Goal: Task Accomplishment & Management: Manage account settings

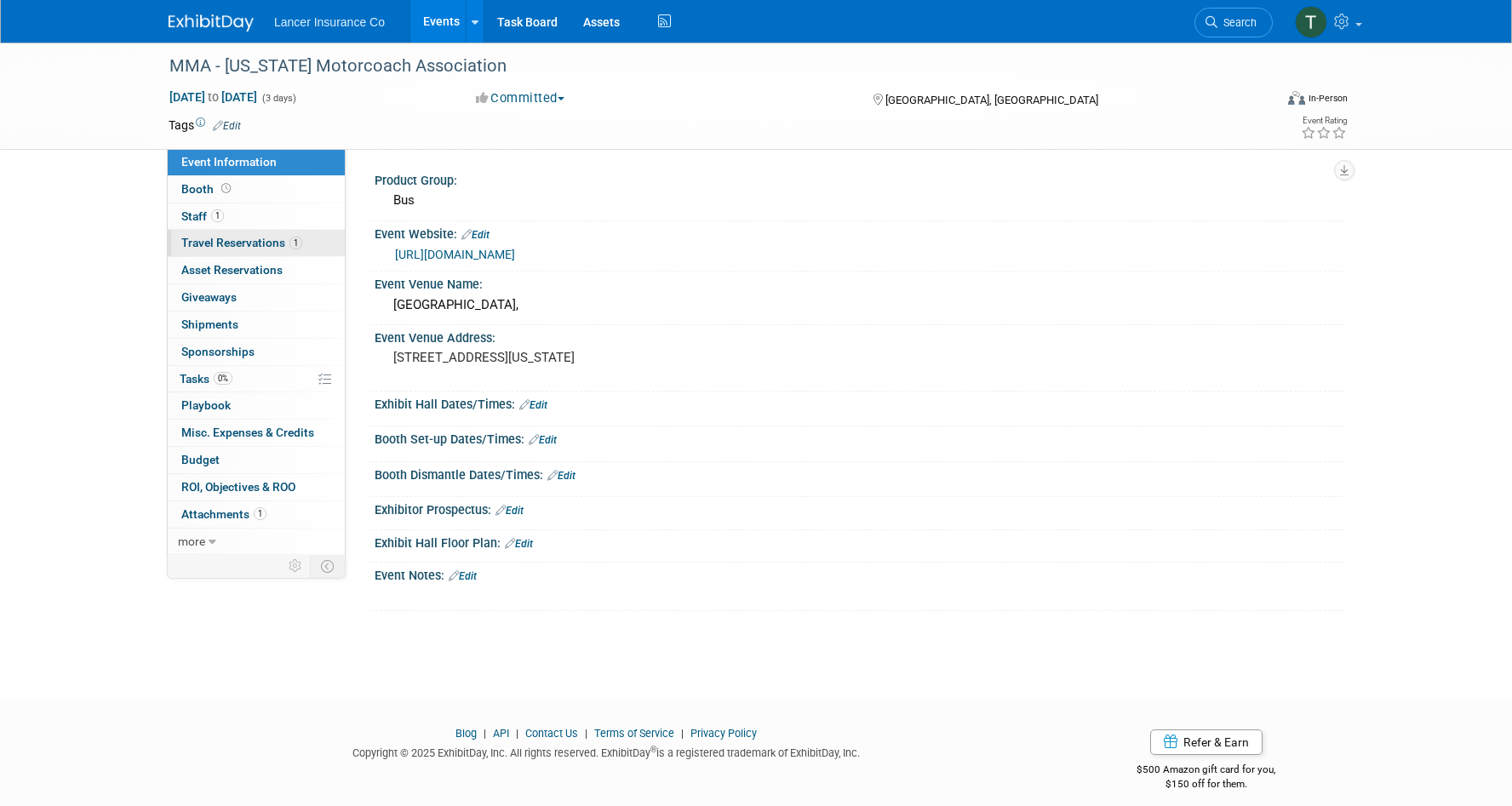
click at [196, 243] on span "Travel Reservations 1" at bounding box center [242, 243] width 121 height 14
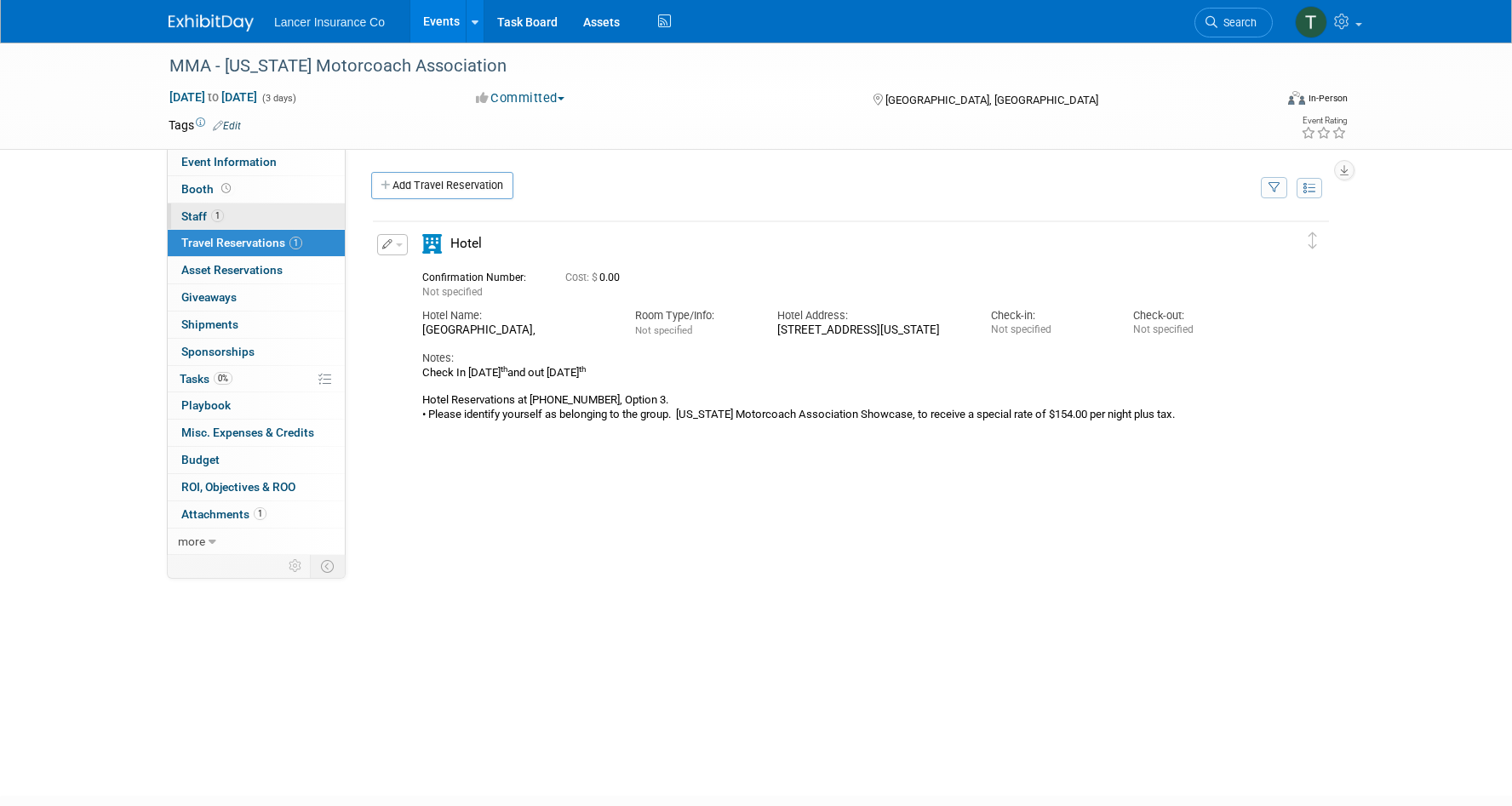
click at [193, 218] on span "Staff 1" at bounding box center [202, 216] width 43 height 14
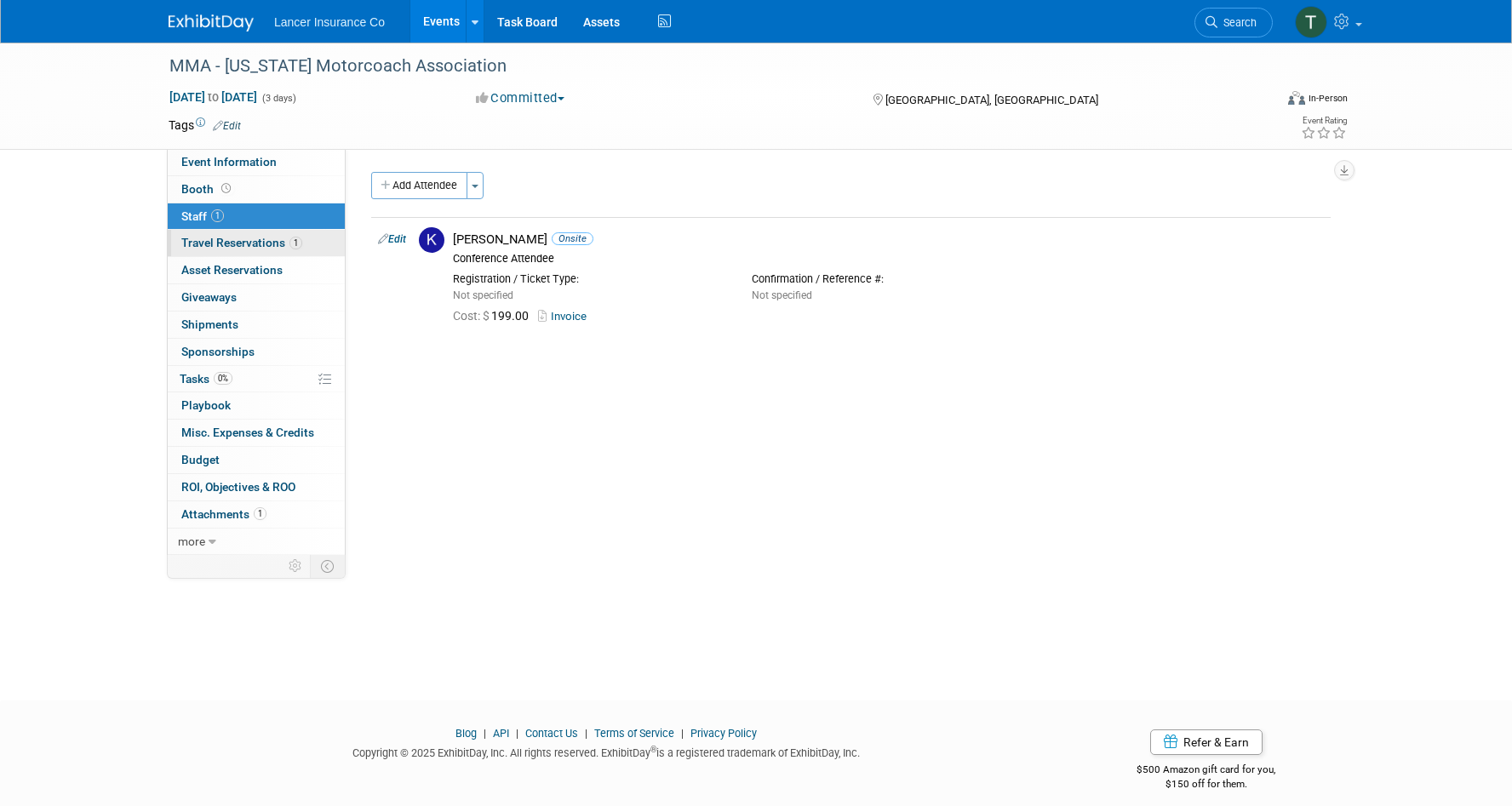
click at [214, 243] on span "Travel Reservations 1" at bounding box center [242, 243] width 121 height 14
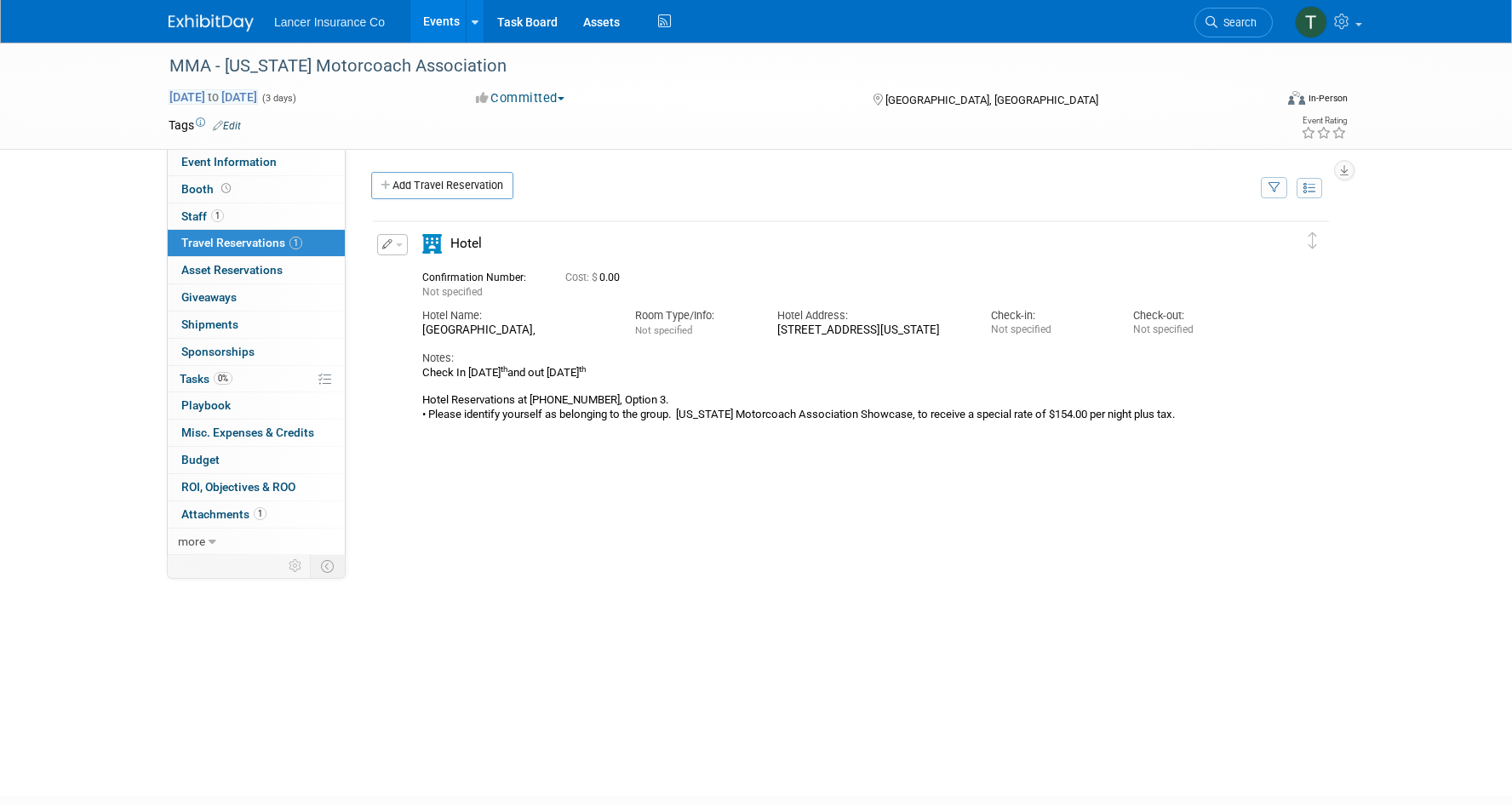
click at [204, 97] on span "Sep 28, 2025 to Sep 30, 2025" at bounding box center [213, 96] width 89 height 15
select select "8"
click at [44, 305] on div "MMA - Maryland Motorcoach Association Sep 28, 2025 to Sep 30, 2025 (3 days) Sep…" at bounding box center [756, 404] width 1512 height 723
click at [194, 218] on span "Staff 1" at bounding box center [202, 216] width 43 height 14
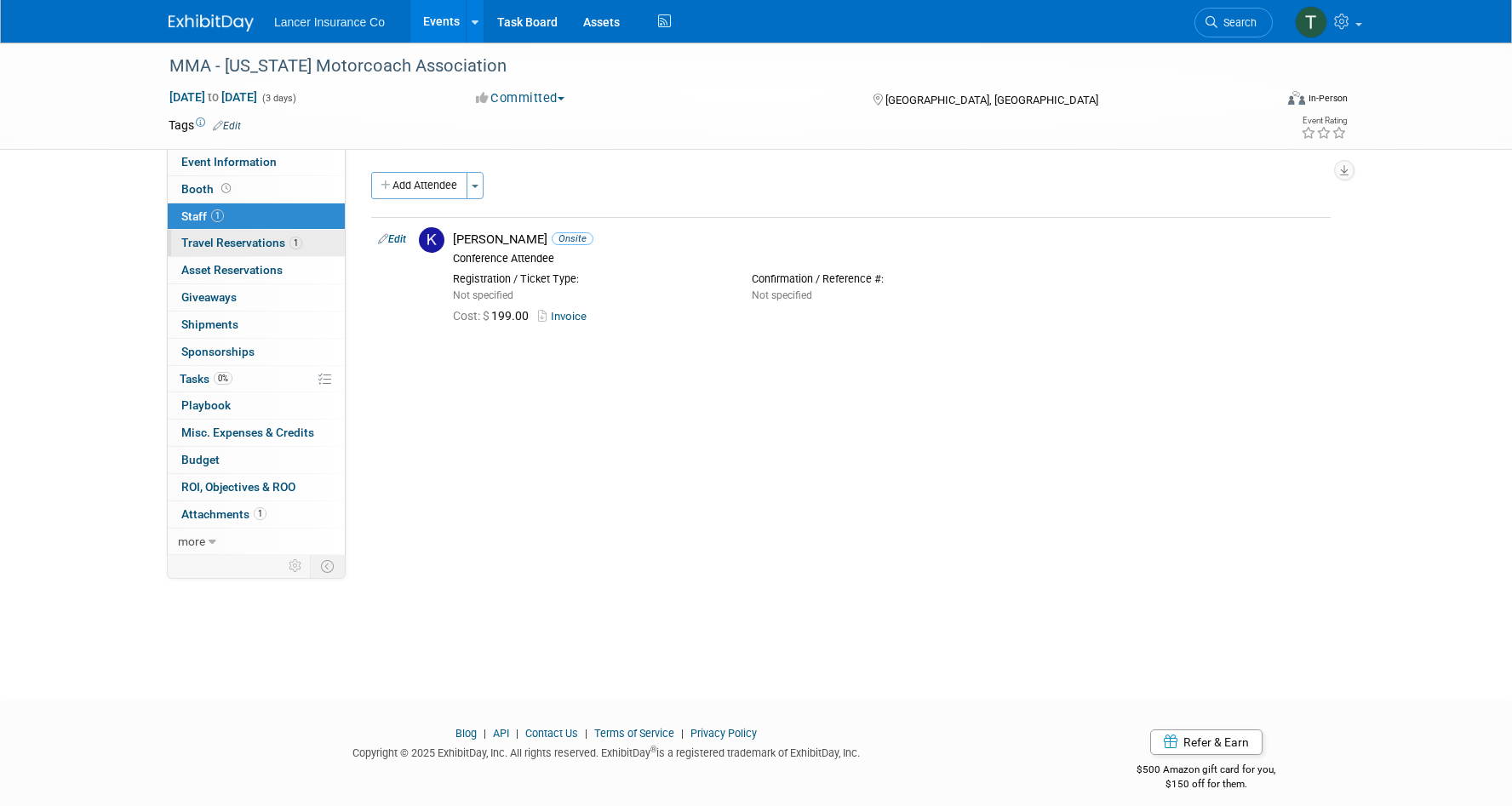
click at [218, 244] on span "Travel Reservations 1" at bounding box center [242, 243] width 121 height 14
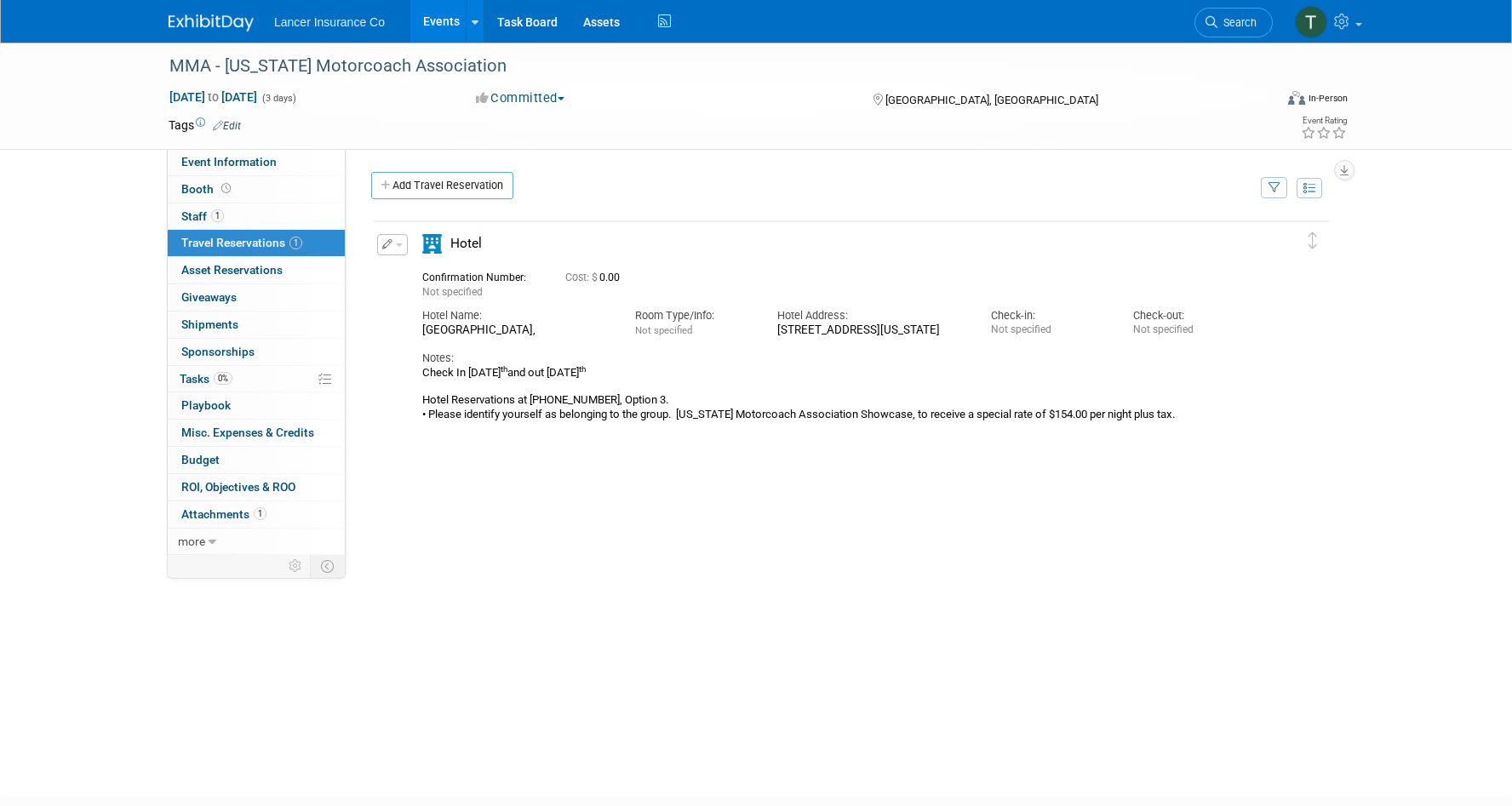
click at [397, 252] on button "button" at bounding box center [392, 244] width 31 height 21
click at [414, 272] on button "Edit Reservation" at bounding box center [449, 274] width 144 height 25
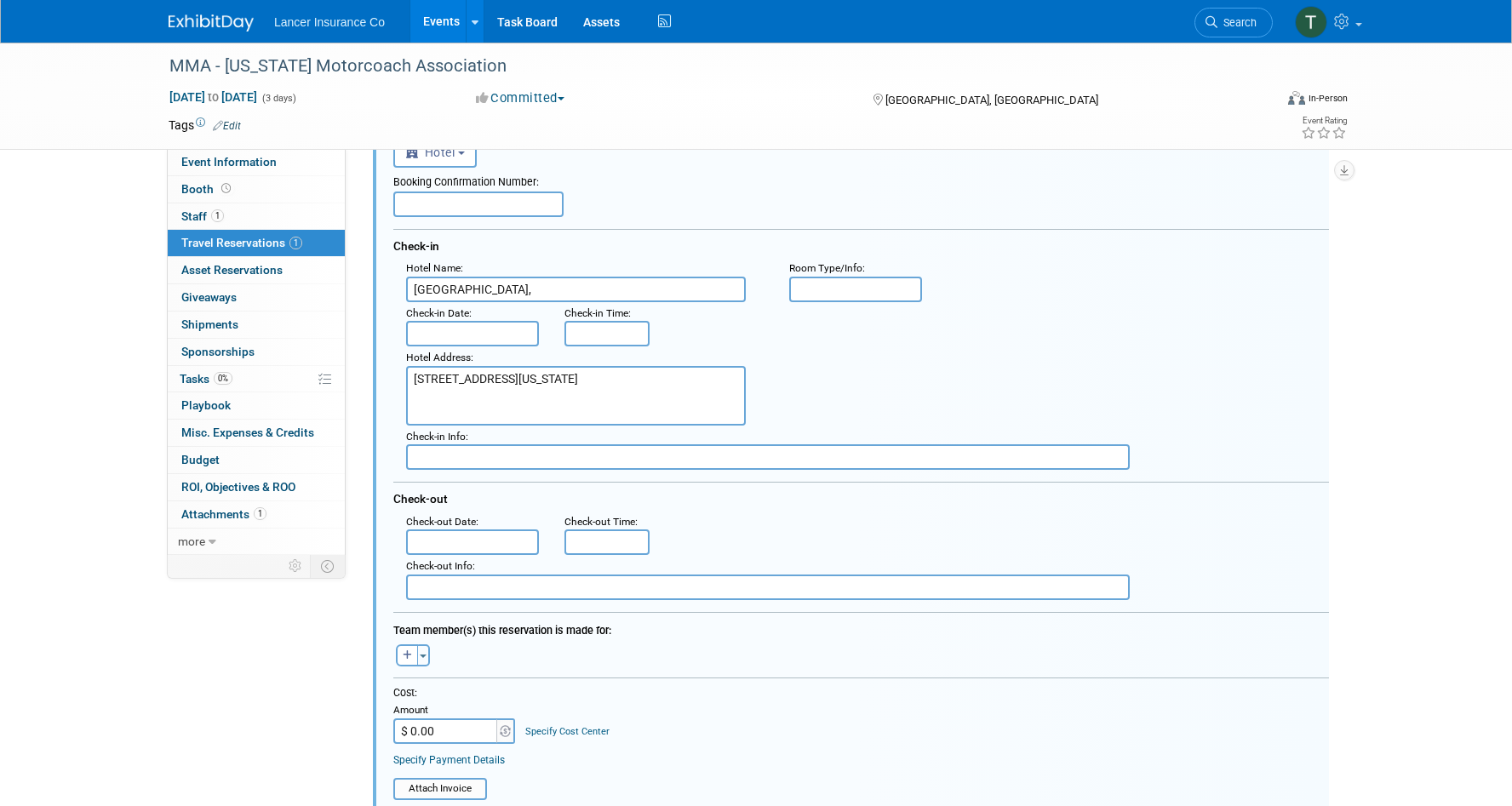
scroll to position [117, 0]
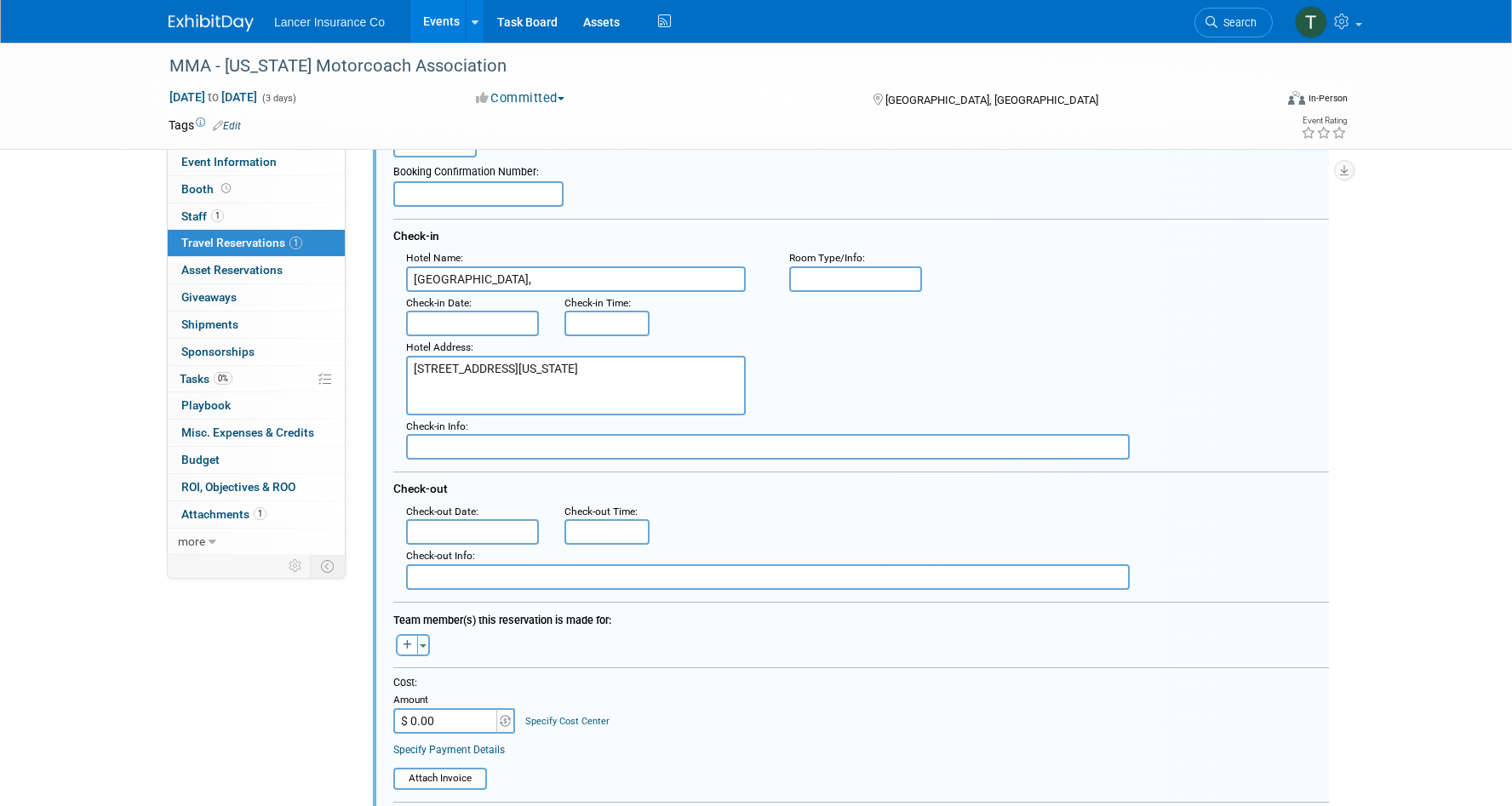
click at [423, 720] on input "$ 0.00" at bounding box center [445, 722] width 106 height 26
type input "$ 511.82"
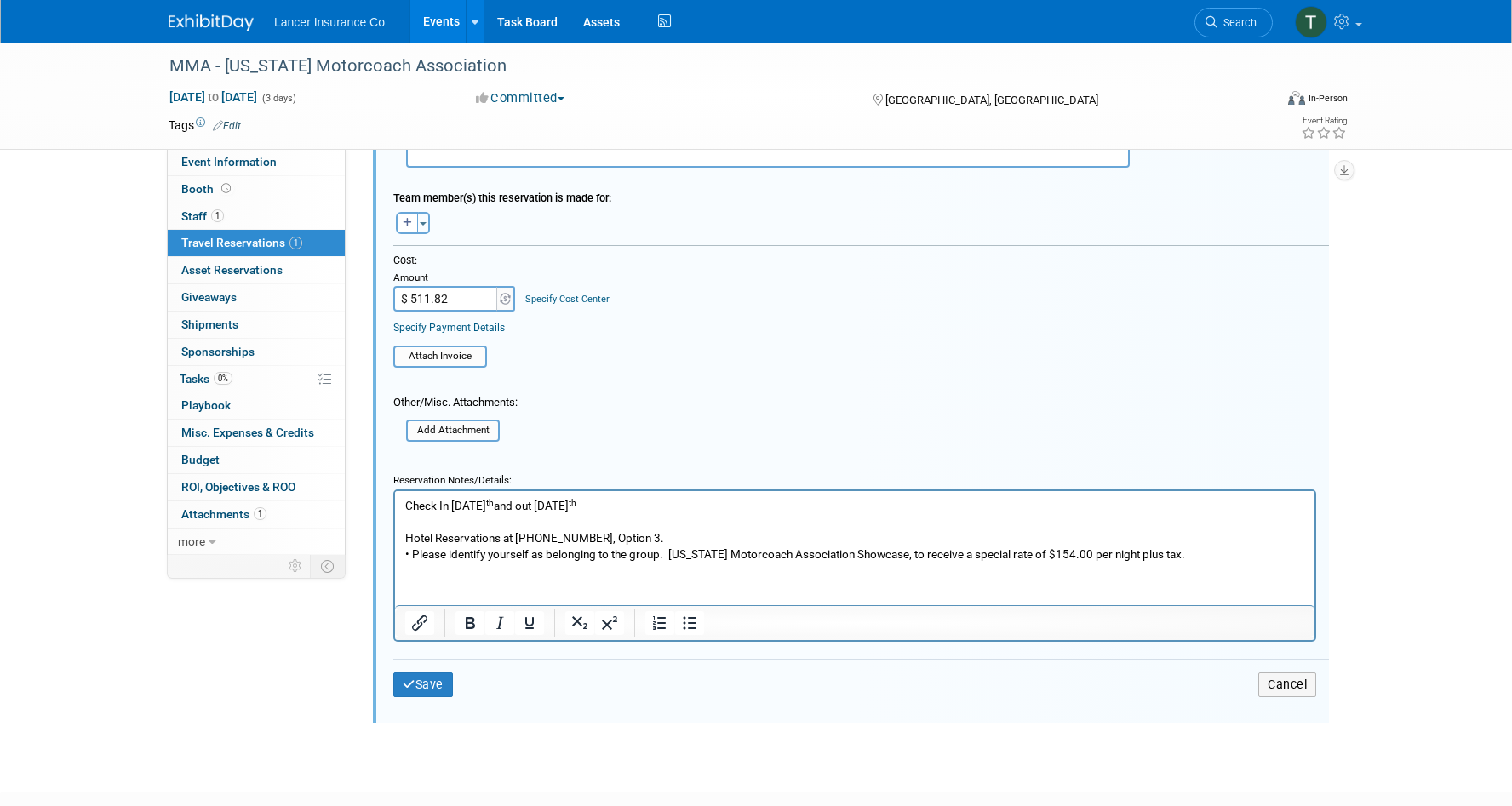
scroll to position [564, 0]
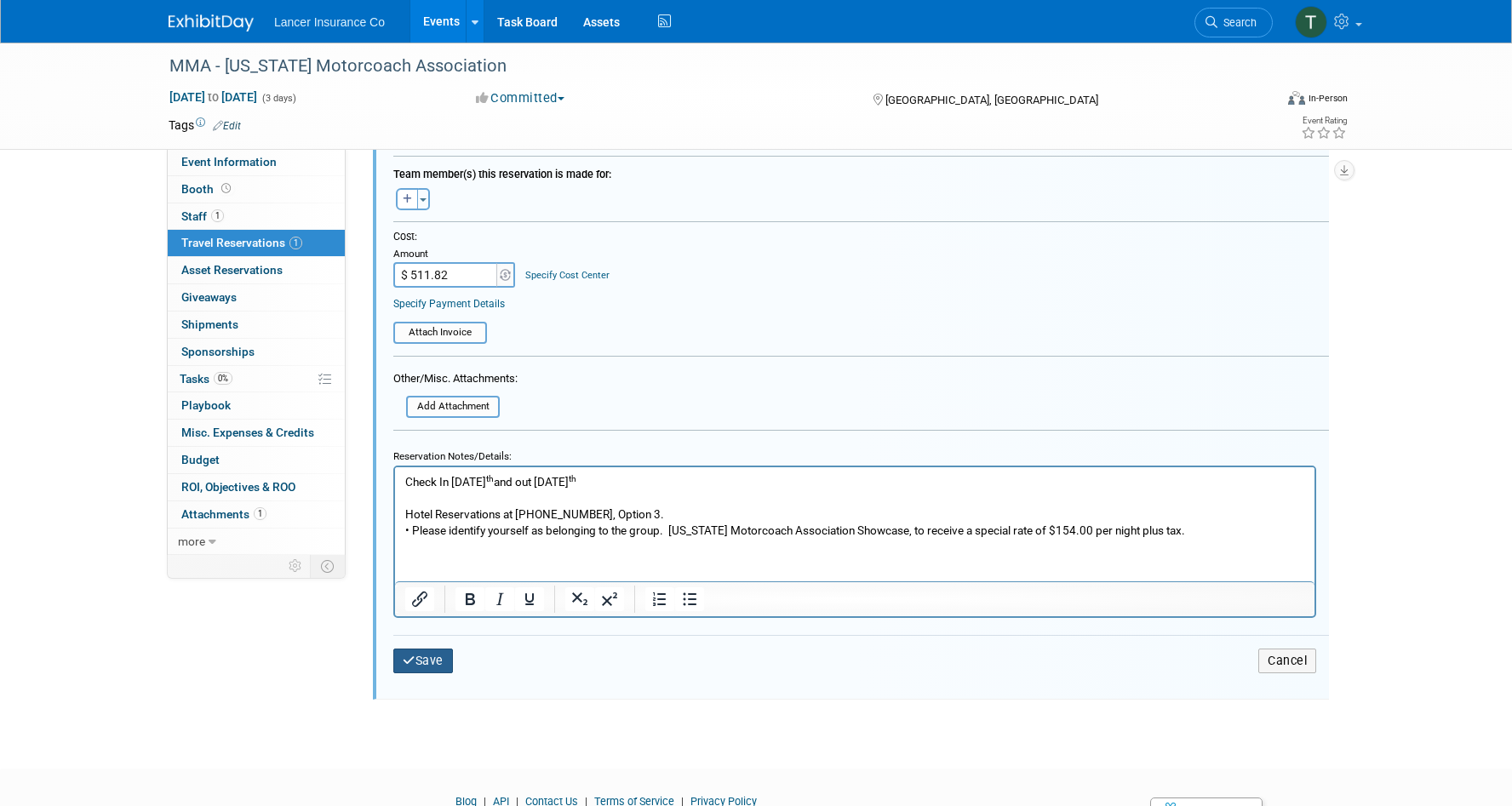
click at [442, 657] on button "Save" at bounding box center [423, 661] width 60 height 25
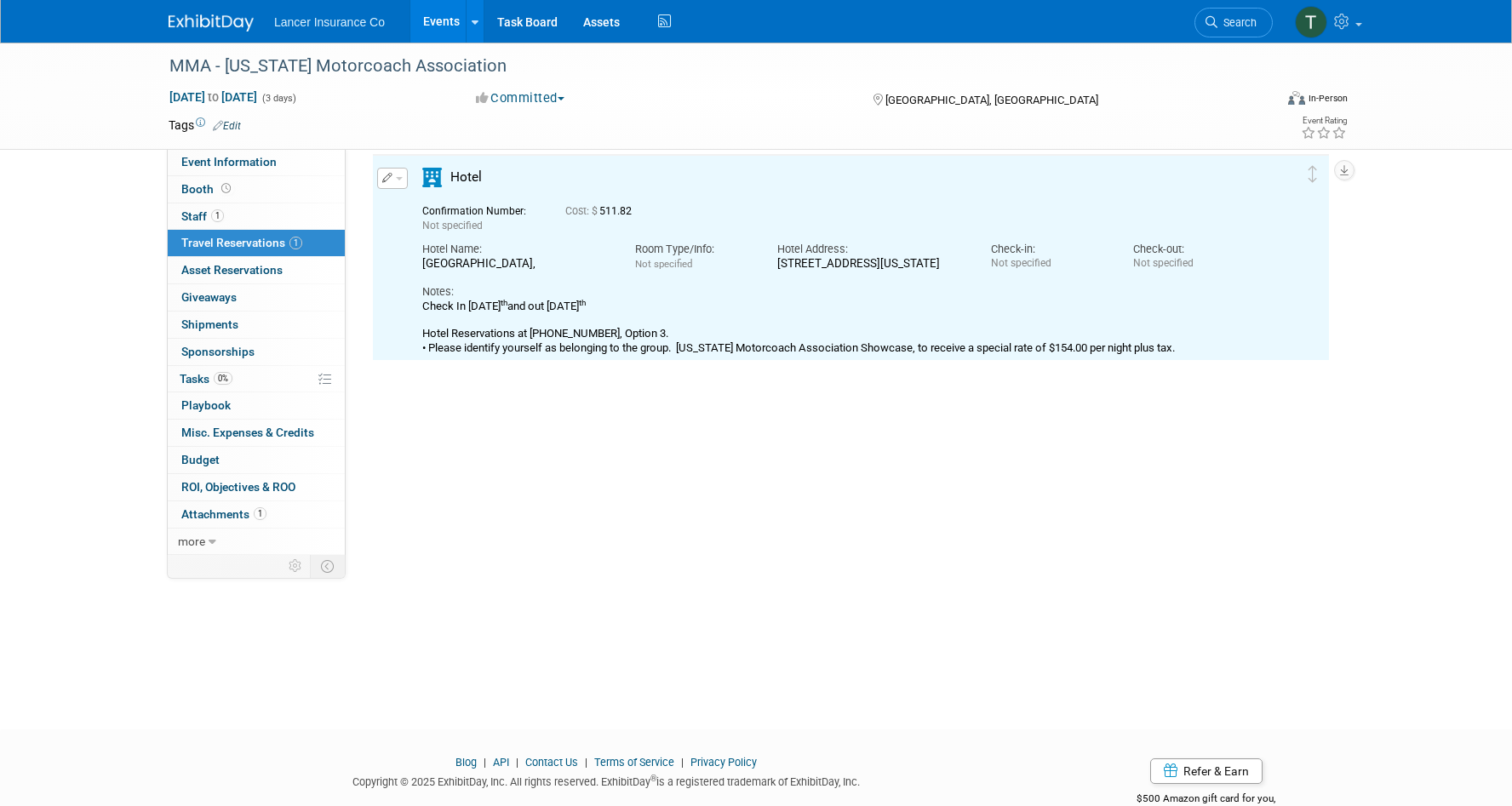
scroll to position [29, 0]
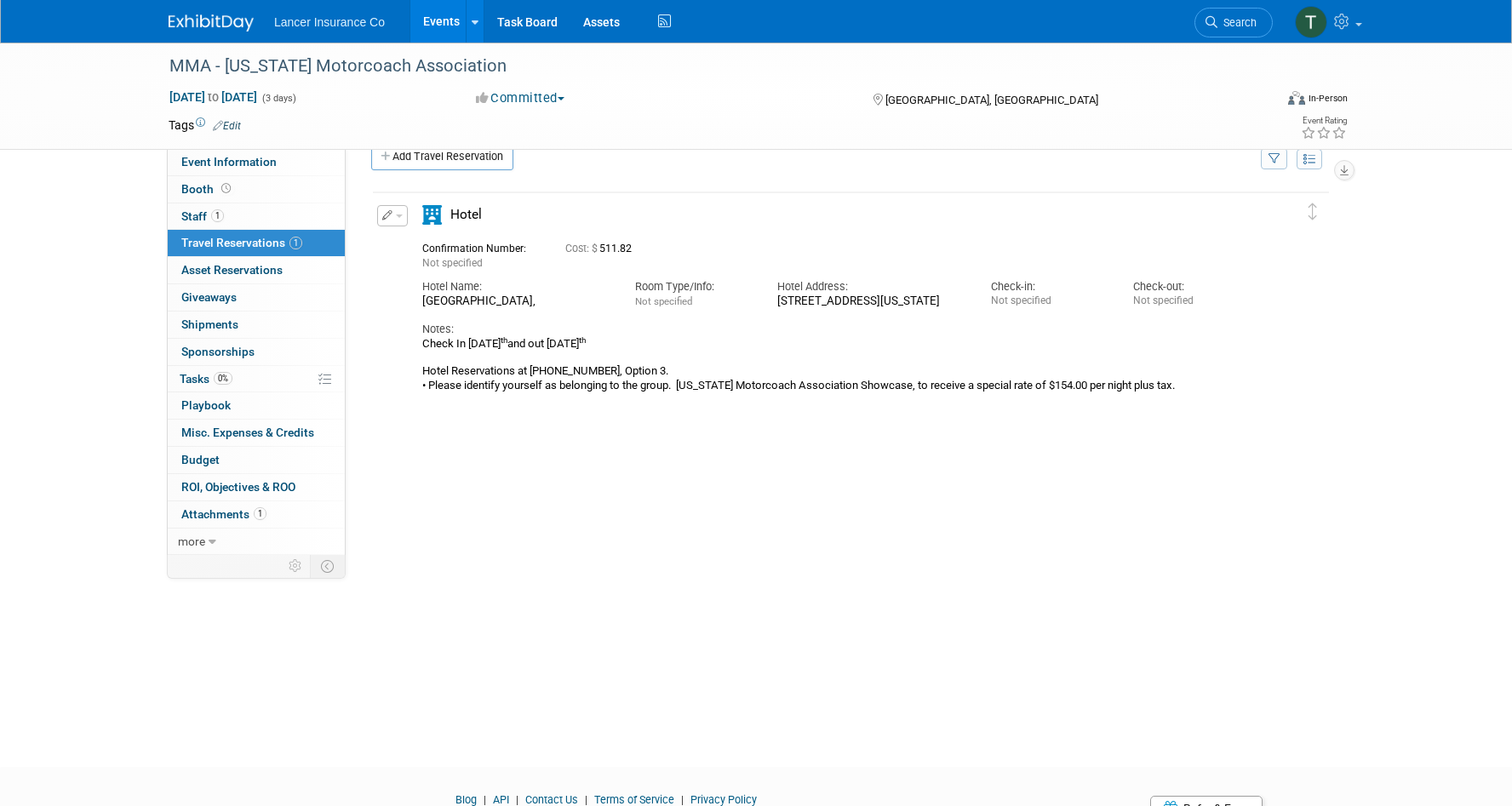
click at [399, 214] on span "button" at bounding box center [399, 215] width 7 height 3
click at [425, 245] on button "Edit Reservation" at bounding box center [449, 245] width 144 height 25
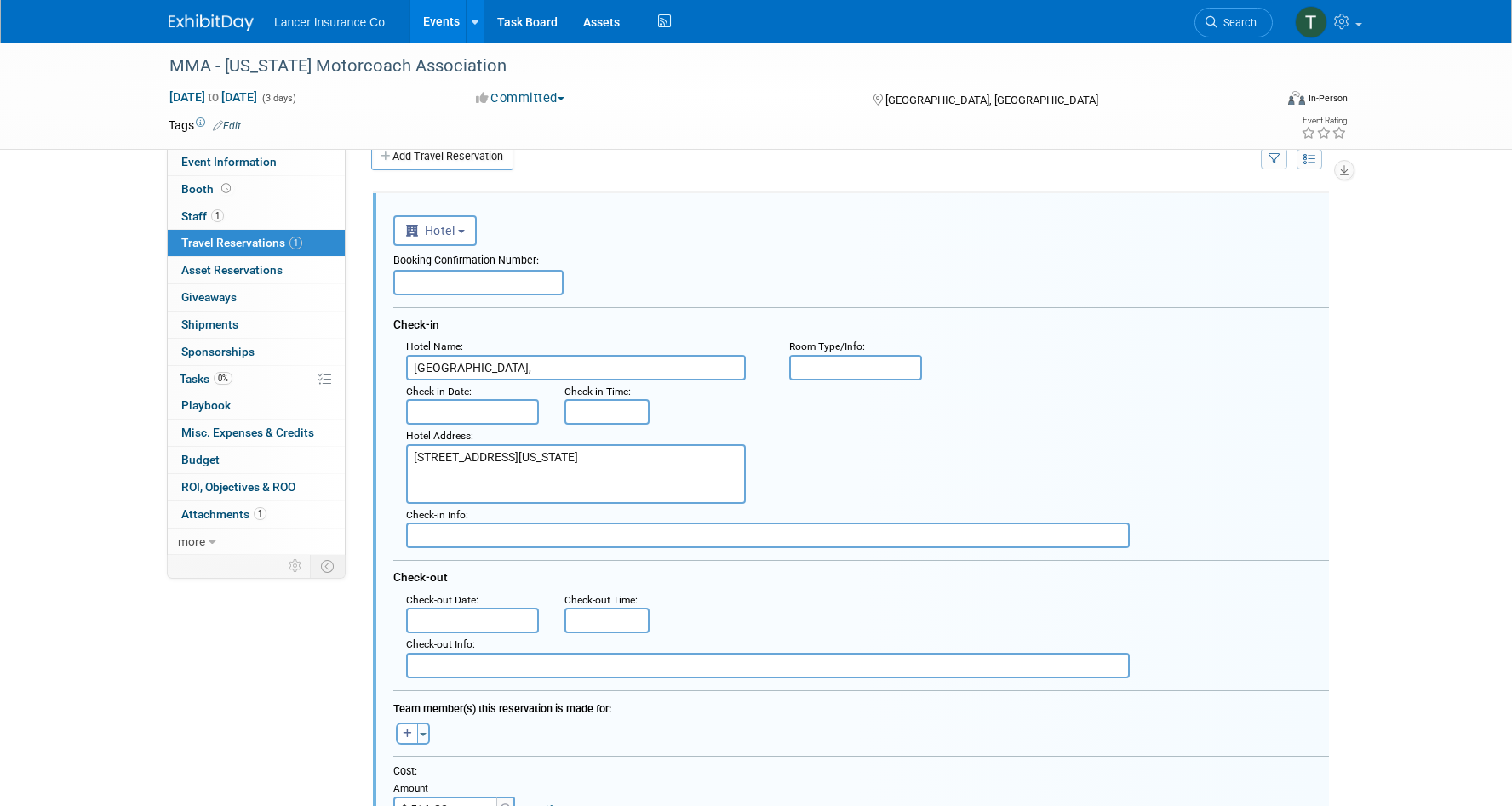
scroll to position [0, 0]
click at [450, 290] on input "text" at bounding box center [478, 283] width 171 height 26
paste input "133426586"
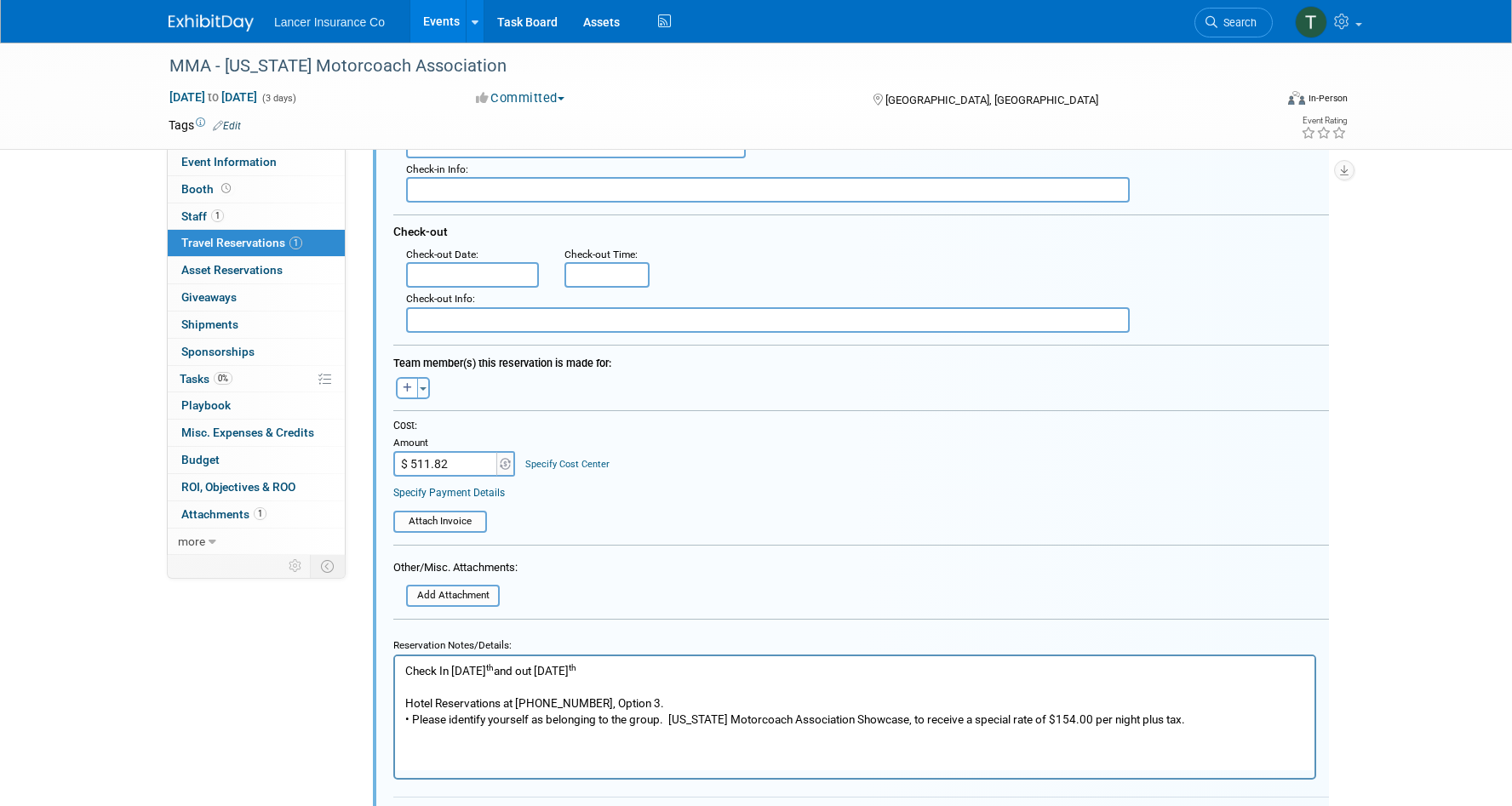
scroll to position [380, 0]
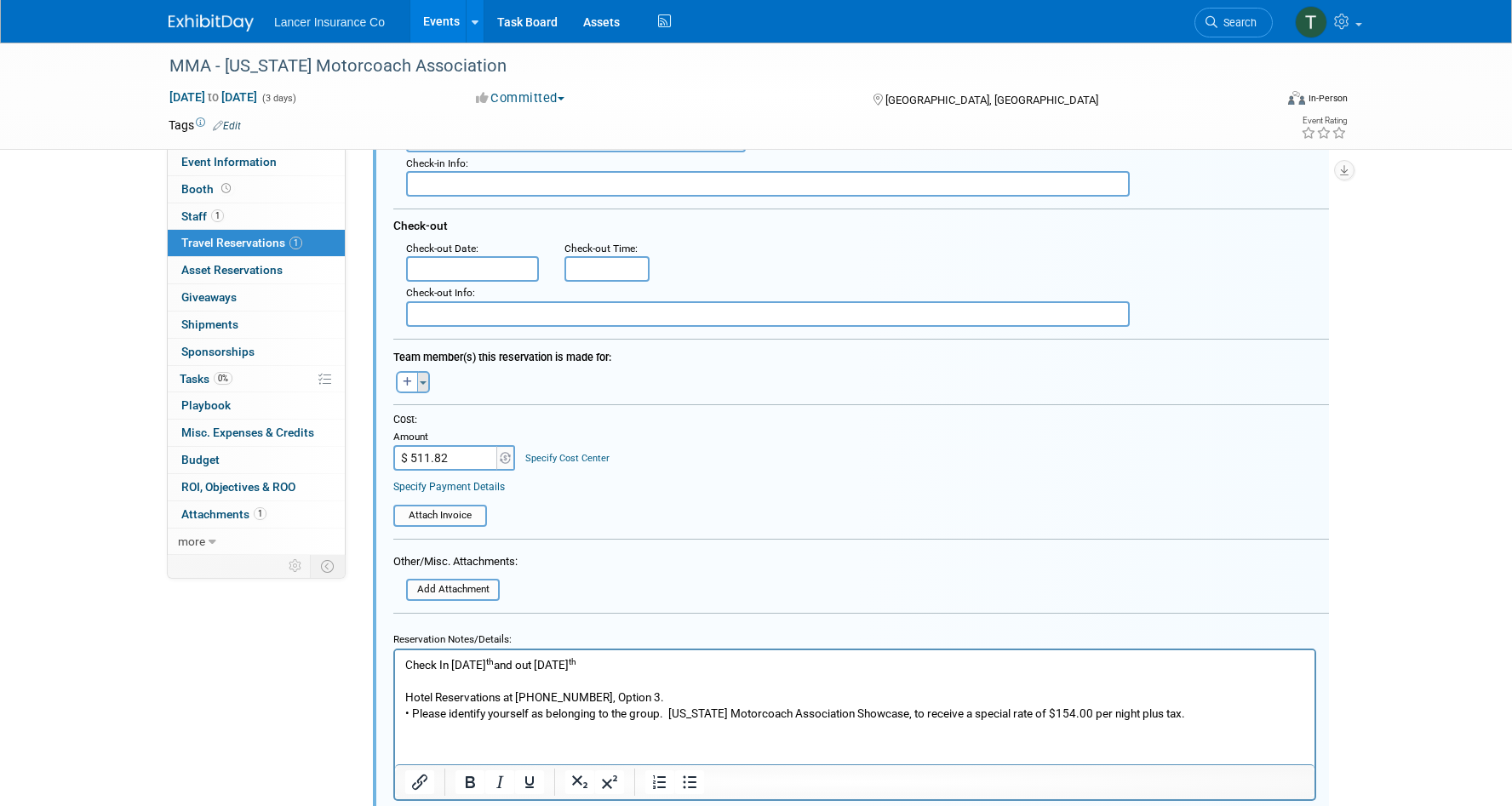
type input "133426586"
click at [423, 382] on span "button" at bounding box center [423, 382] width 7 height 3
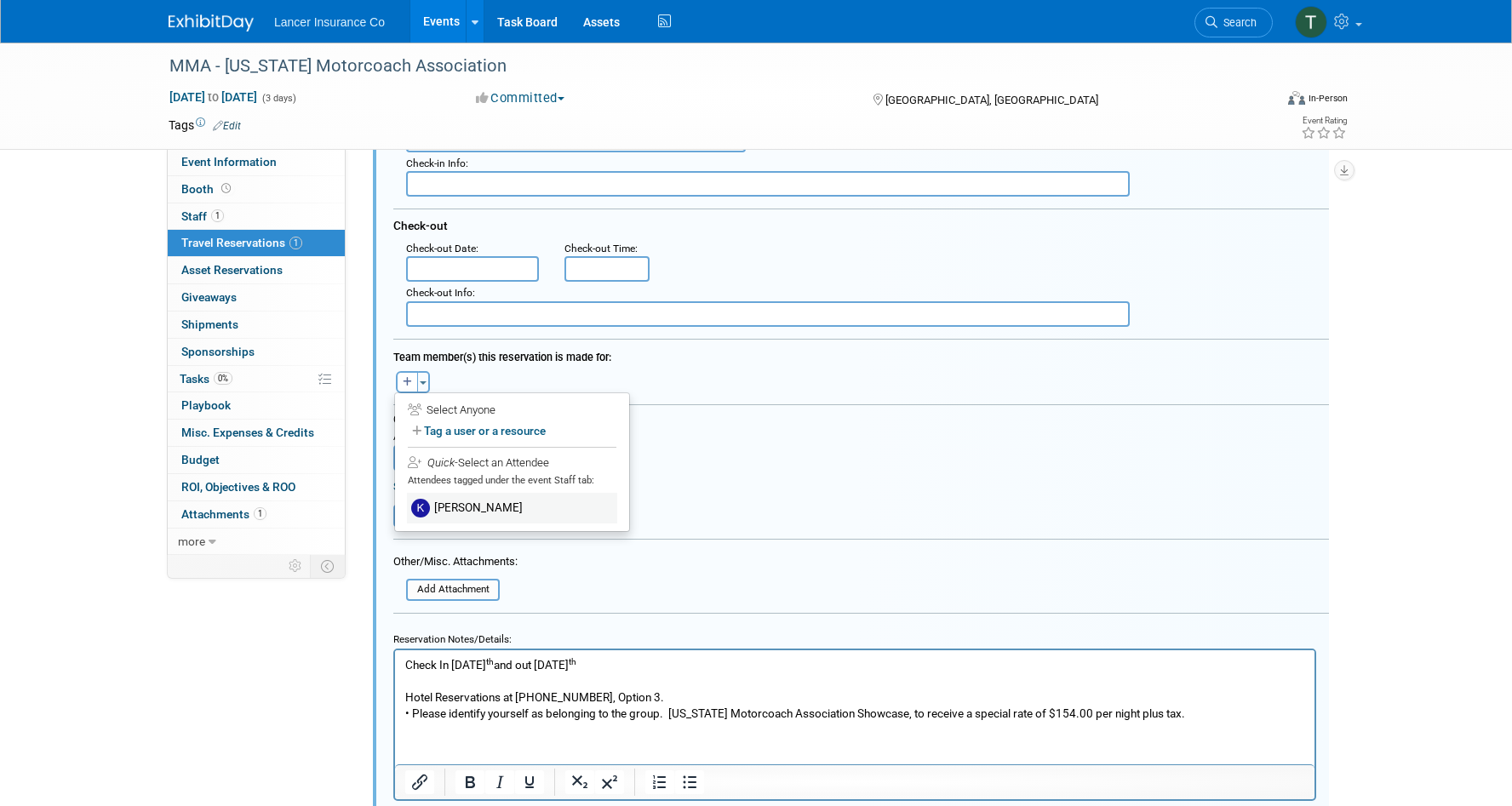
click at [452, 507] on label "Kimberlee Bissegger" at bounding box center [512, 508] width 210 height 31
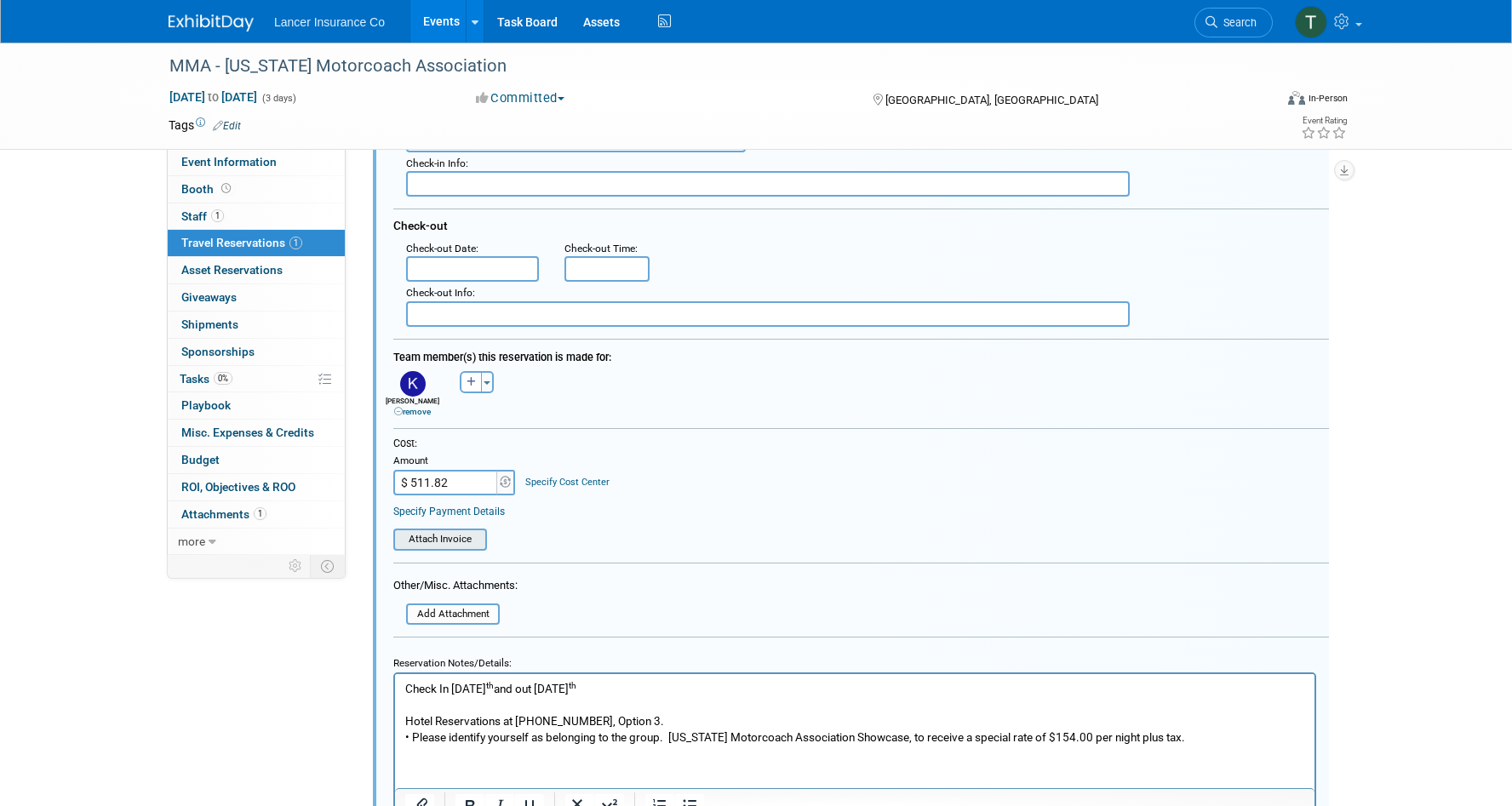
click at [441, 536] on input "file" at bounding box center [384, 539] width 202 height 19
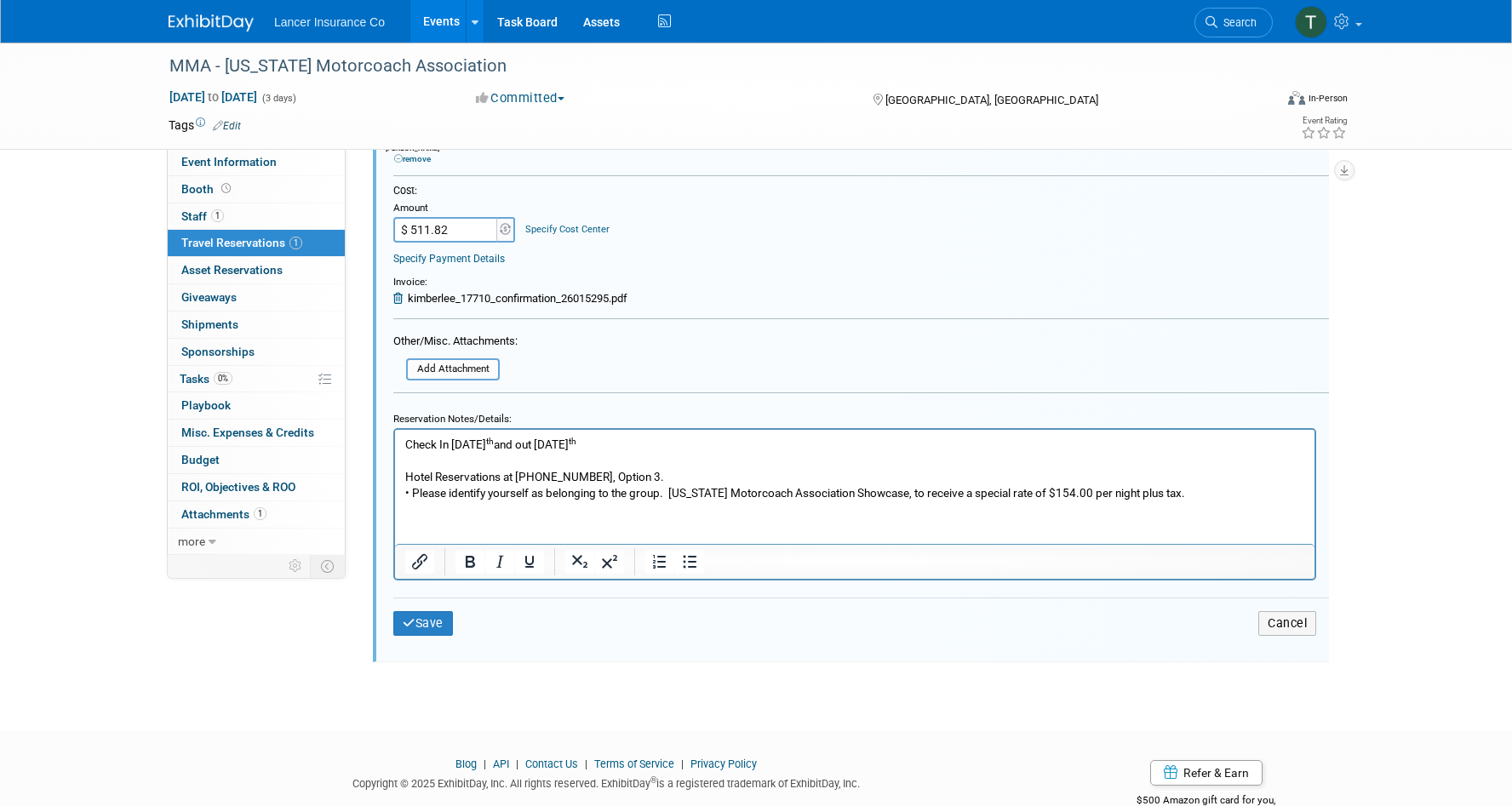
scroll to position [679, 0]
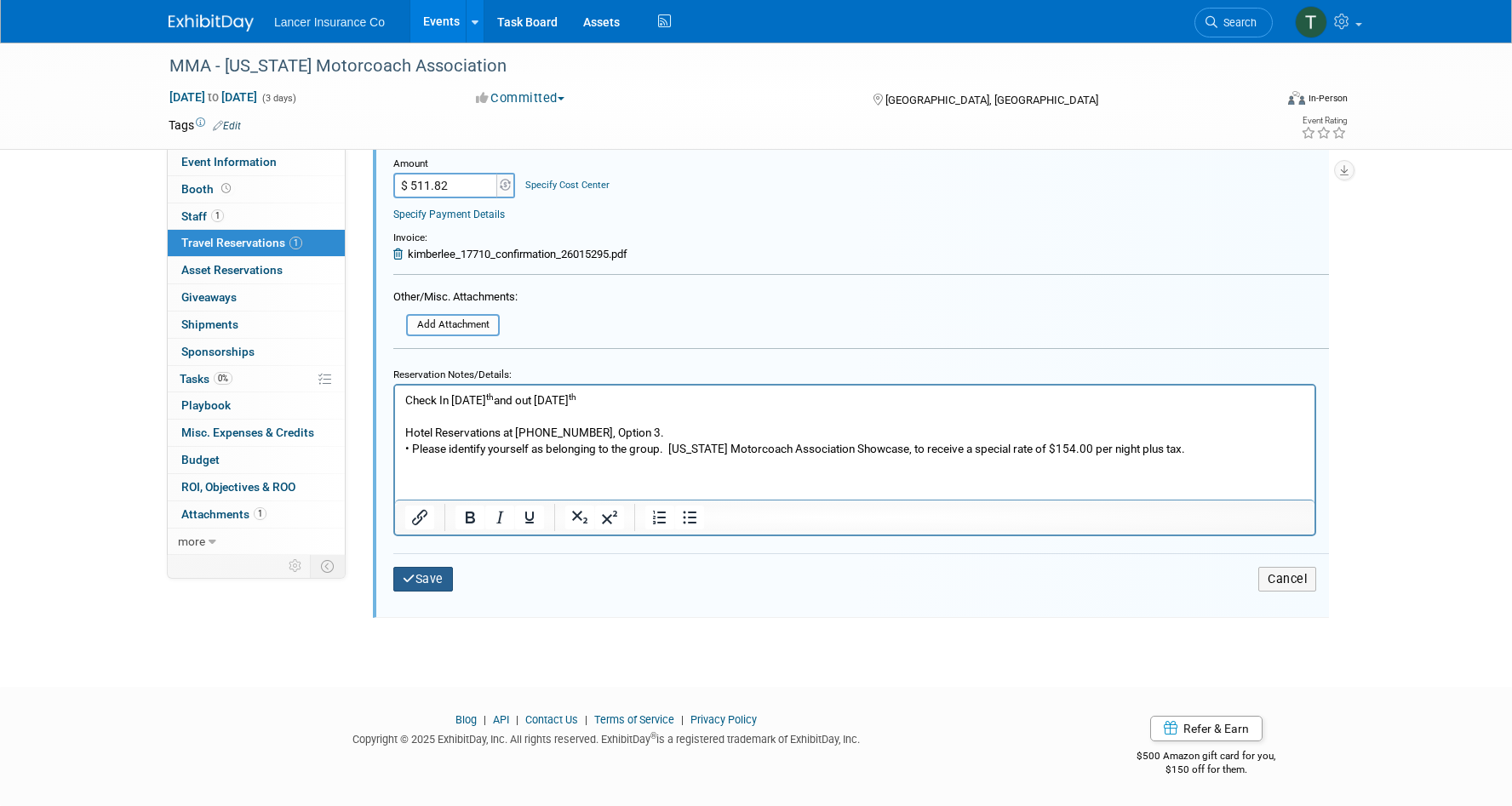
click at [434, 585] on button "Save" at bounding box center [423, 579] width 60 height 25
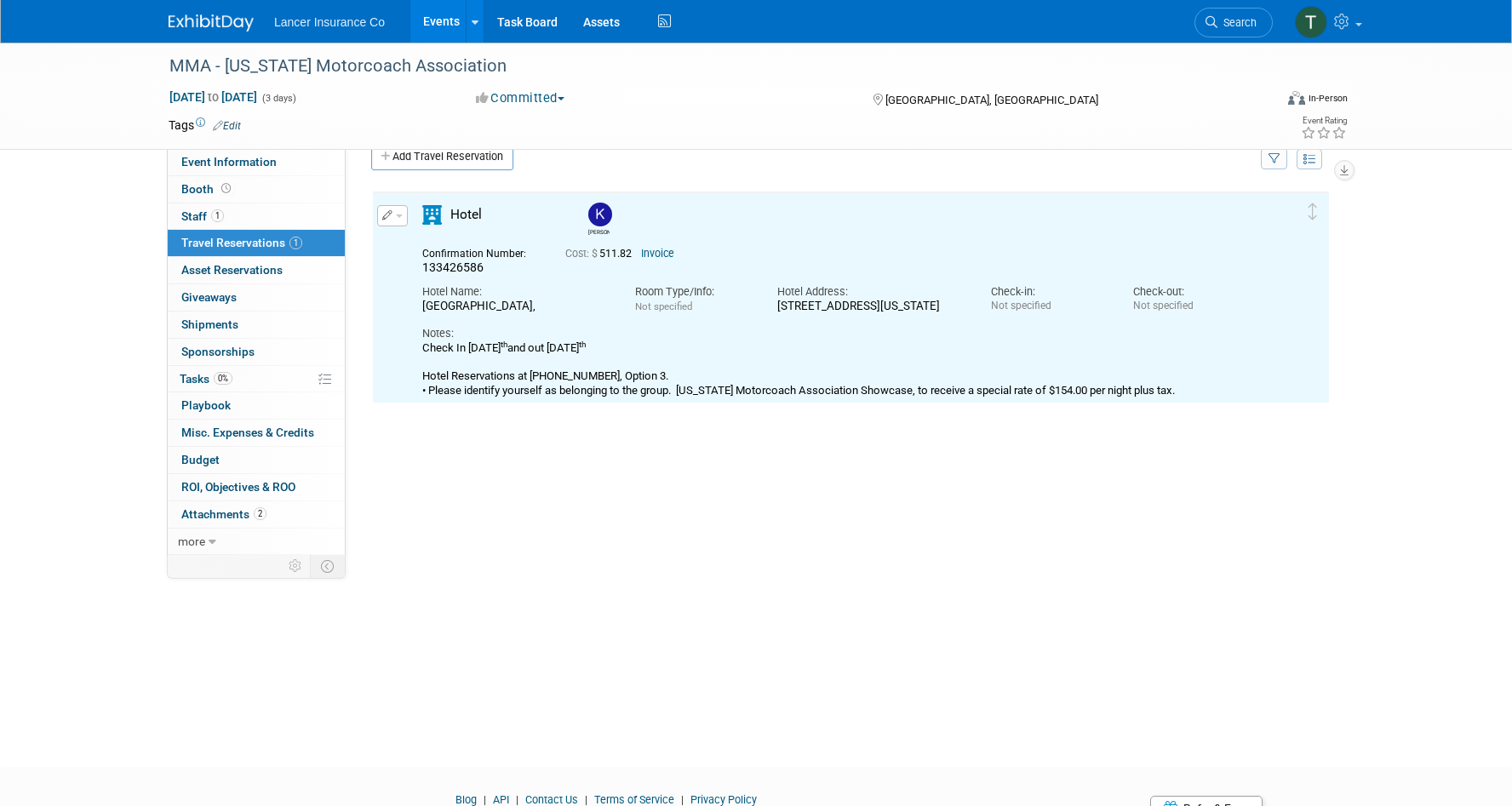
scroll to position [0, 0]
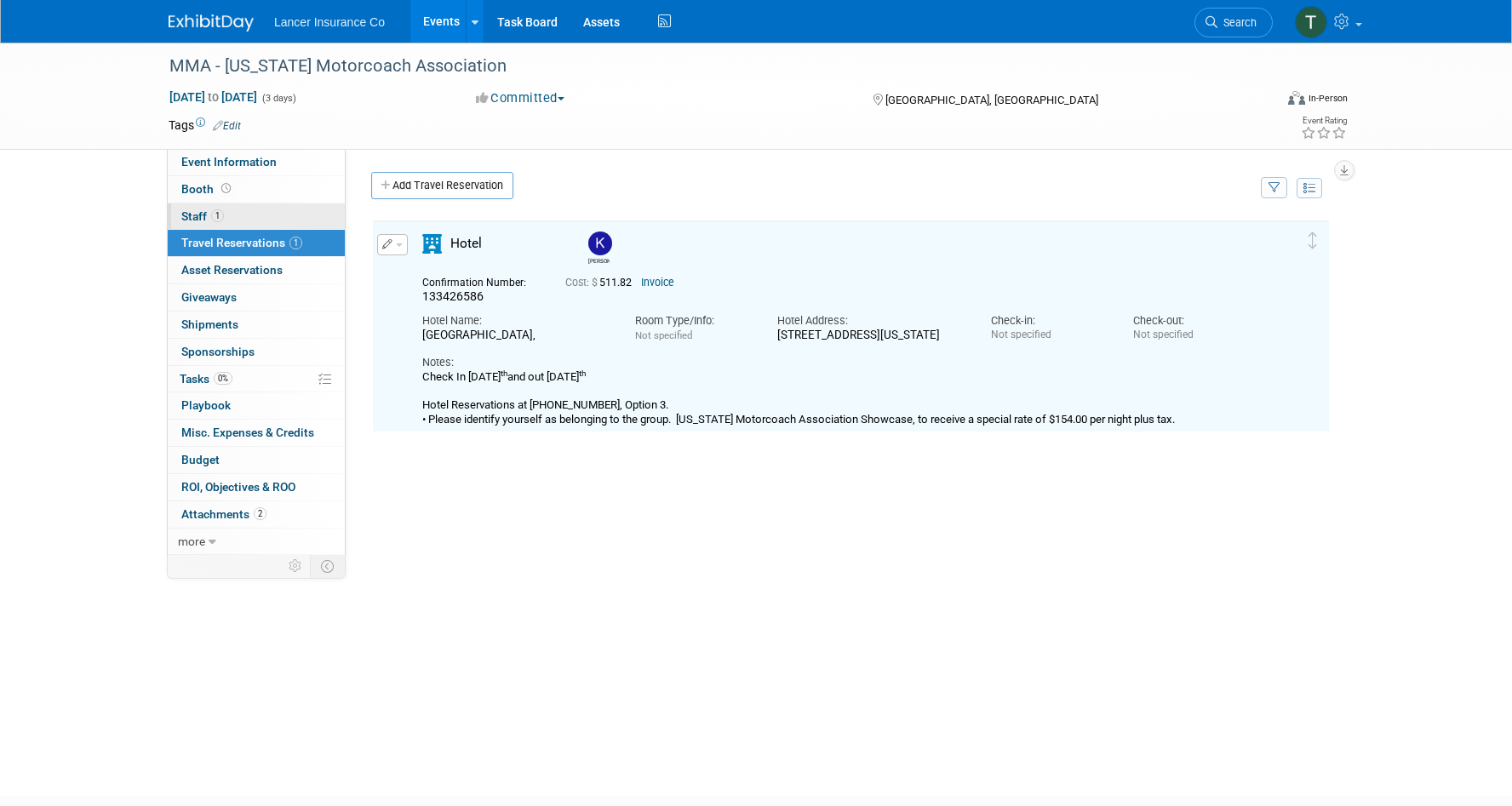
click at [192, 220] on span "Staff 1" at bounding box center [202, 216] width 43 height 14
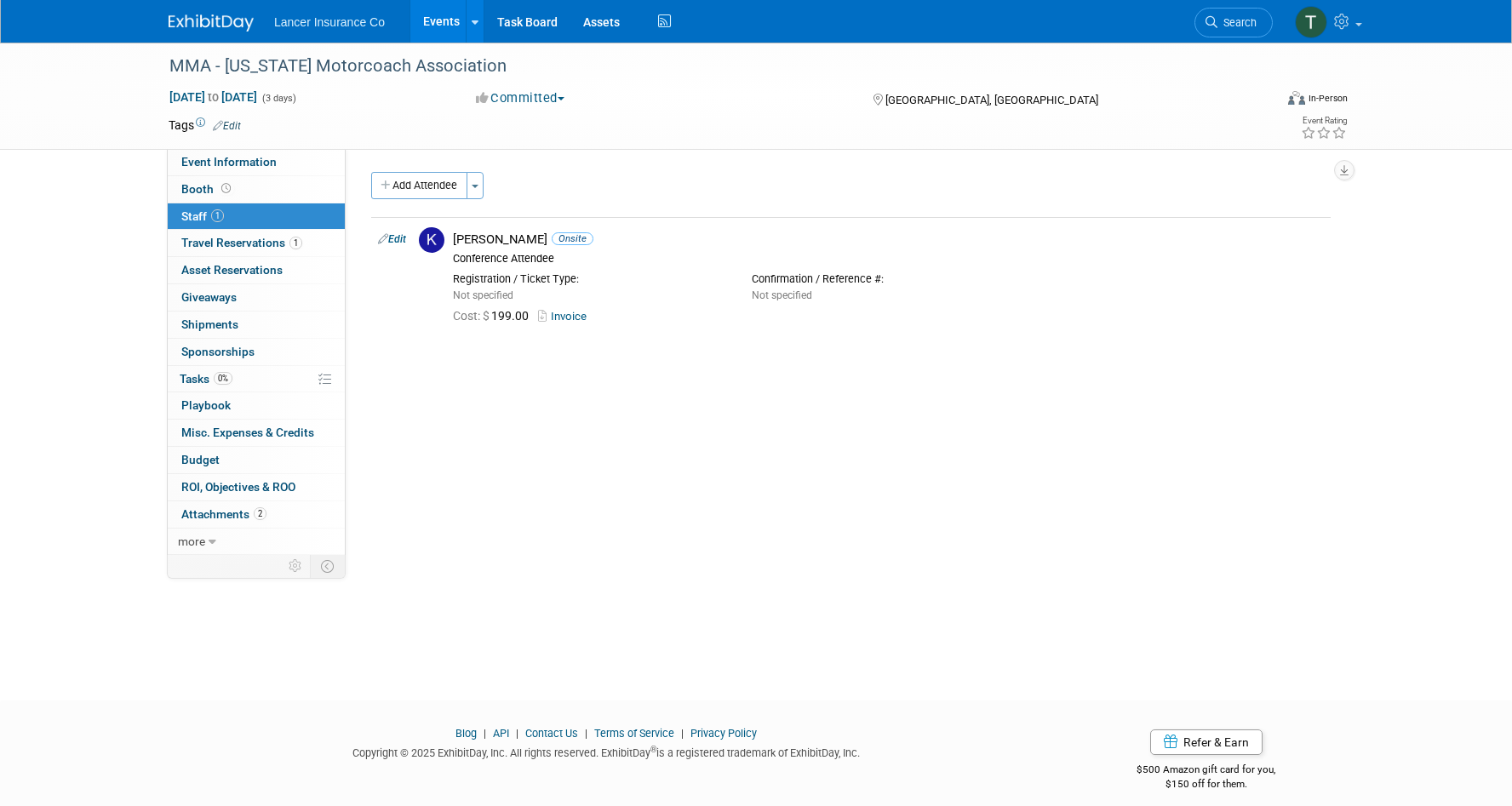
click at [439, 25] on link "Events" at bounding box center [441, 21] width 63 height 43
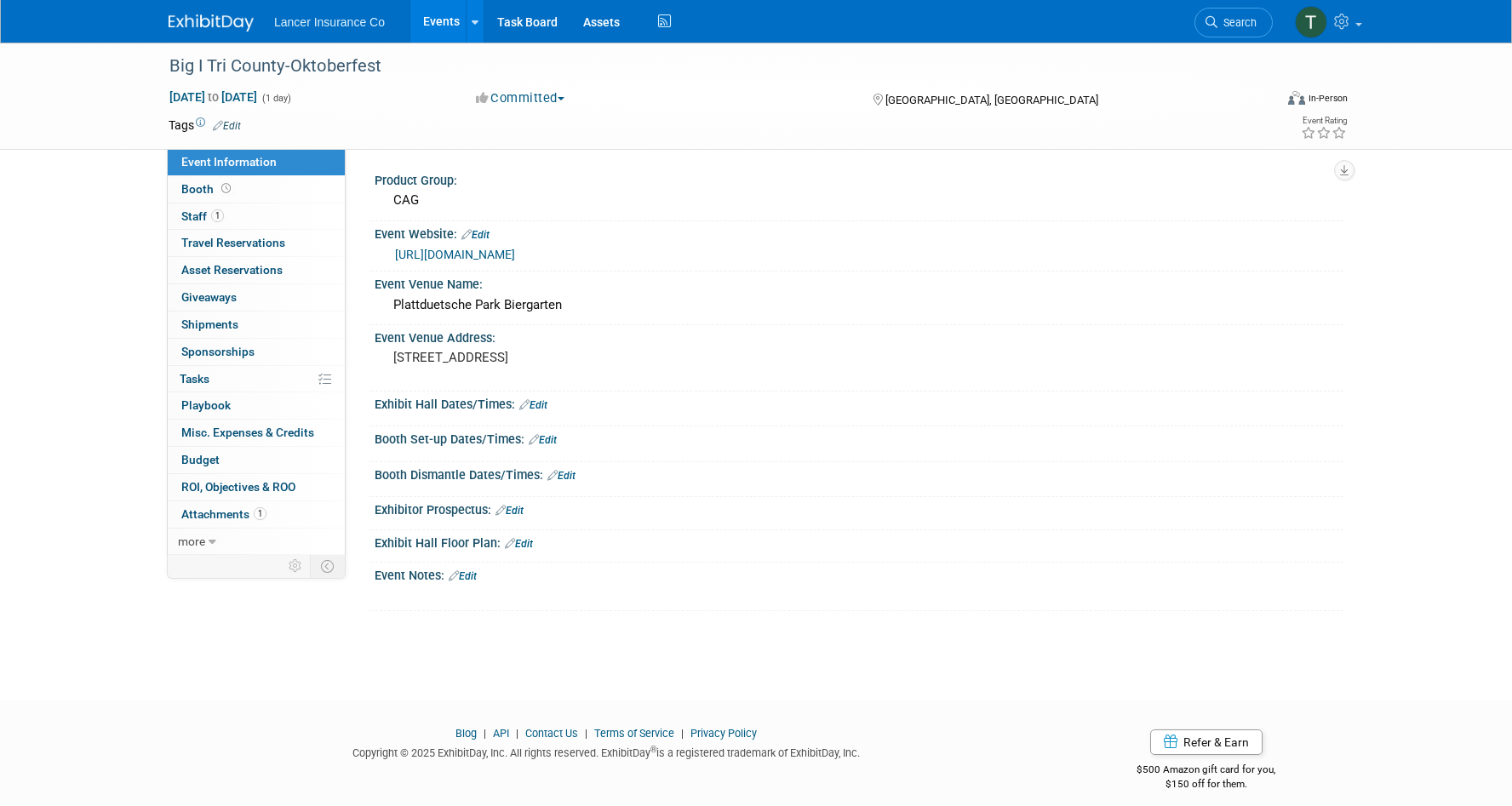
click at [434, 19] on link "Events" at bounding box center [441, 21] width 63 height 43
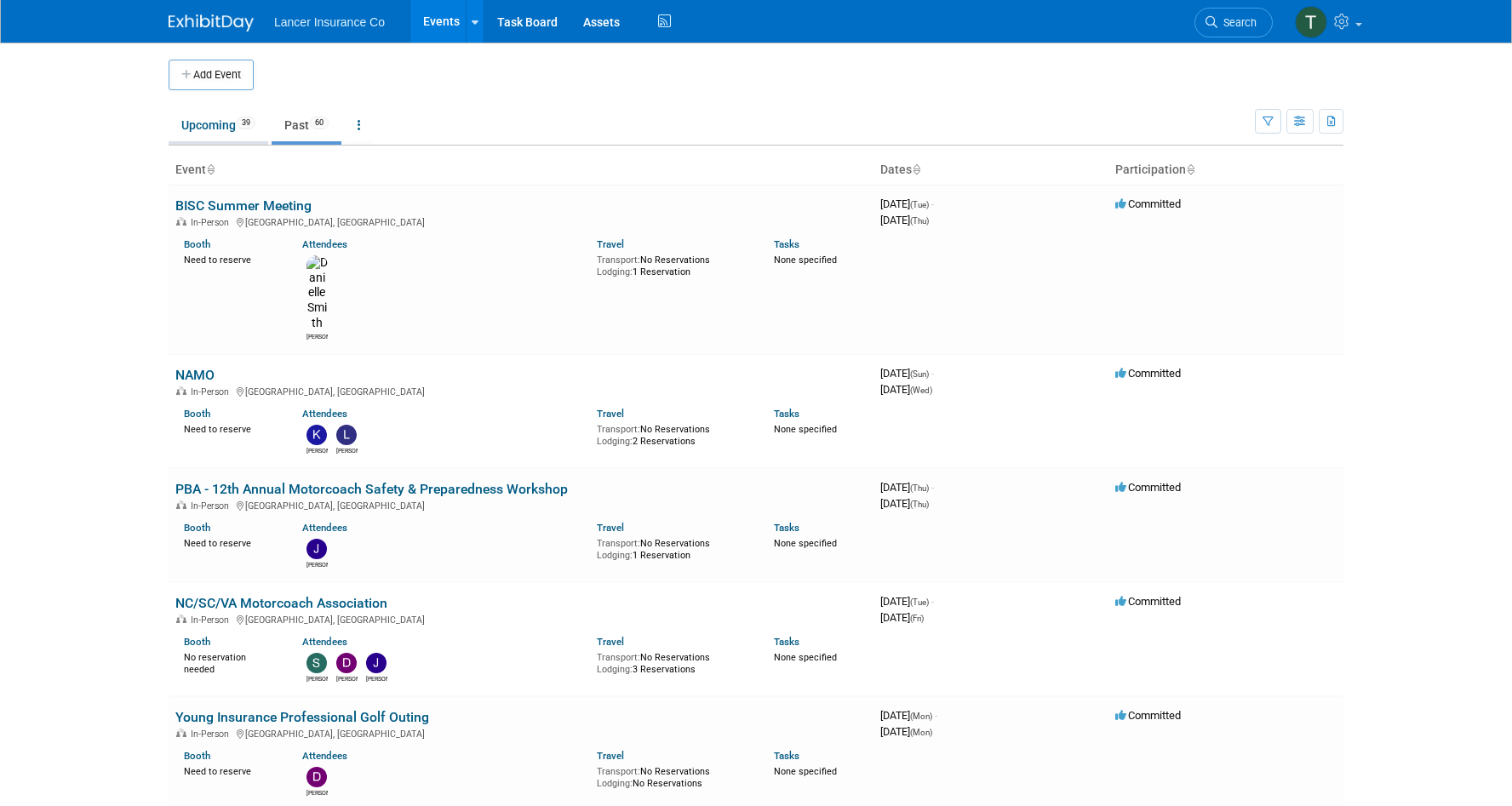
click at [209, 132] on link "Upcoming 39" at bounding box center [218, 125] width 99 height 33
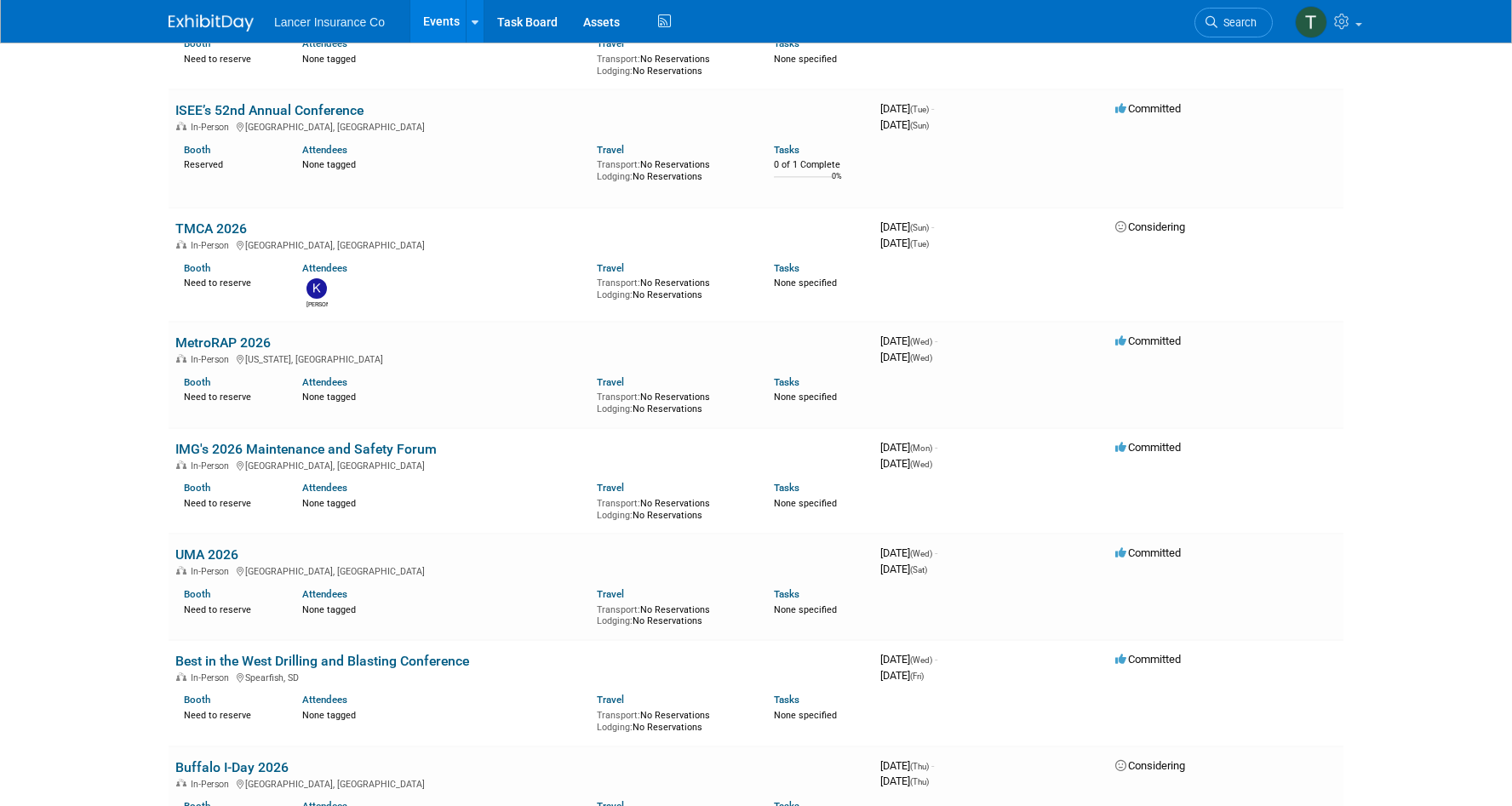
scroll to position [3694, 0]
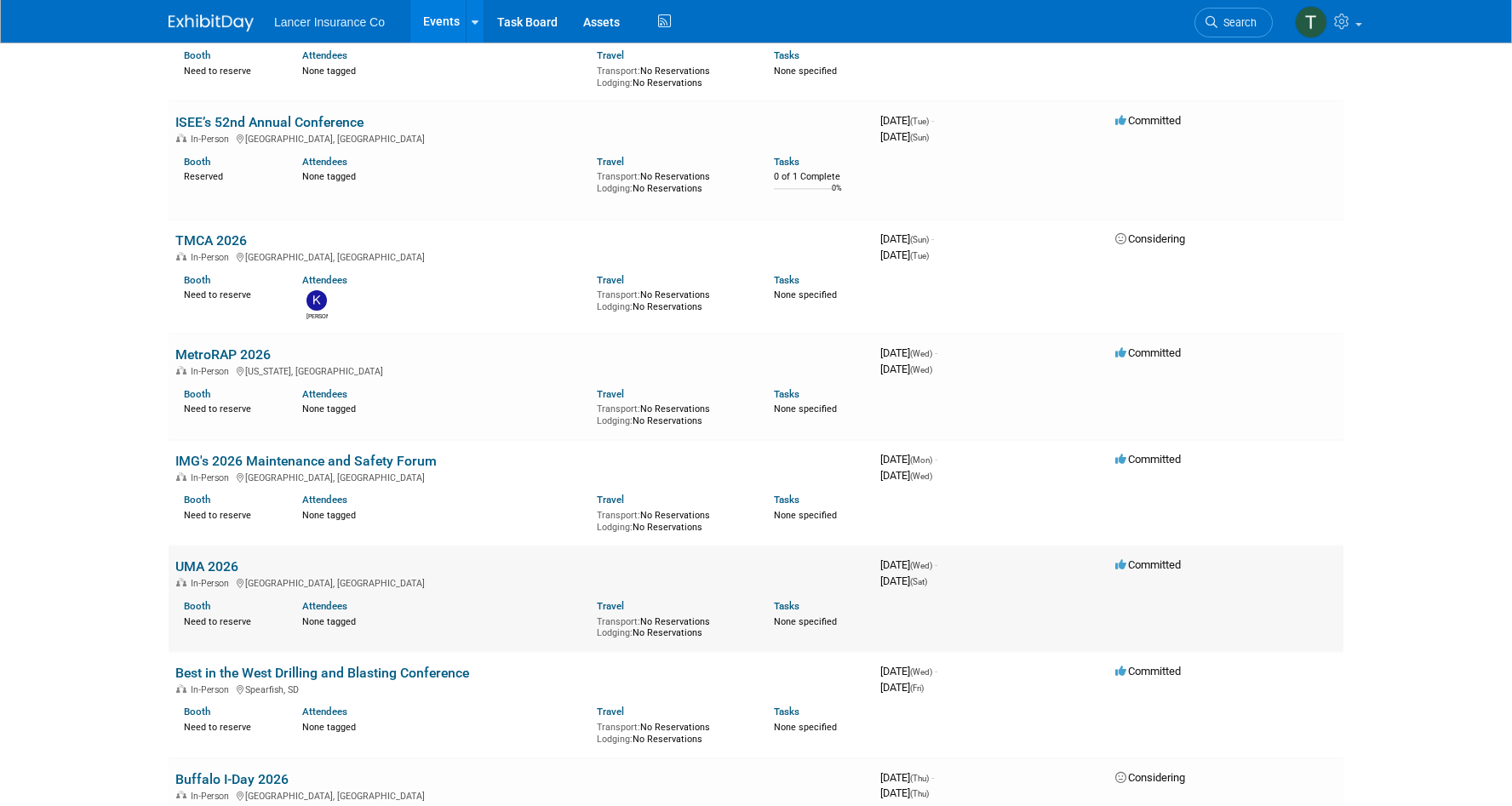
click at [212, 559] on link "UMA 2026" at bounding box center [206, 567] width 63 height 16
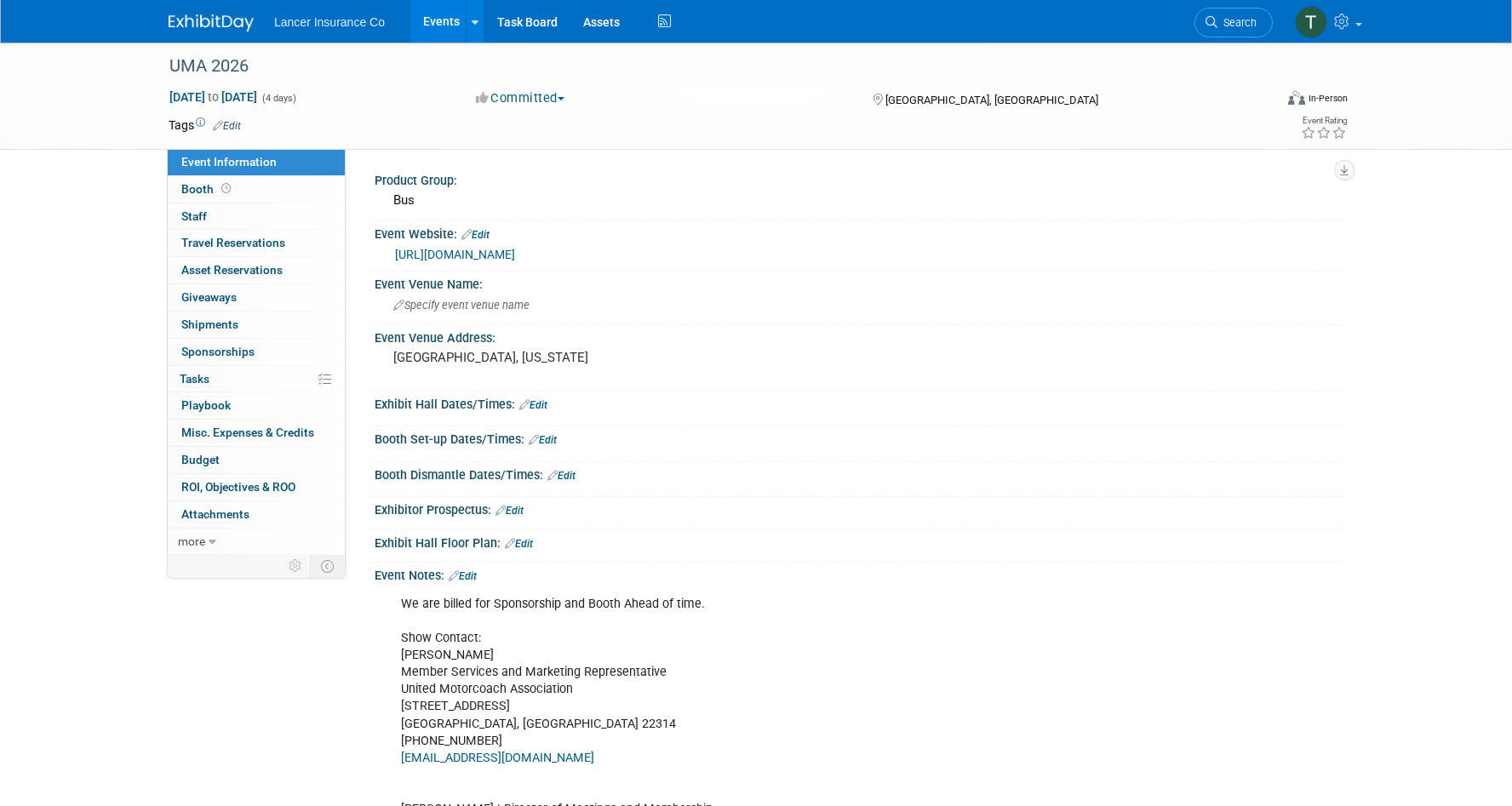
click at [455, 257] on link "[URL][DOMAIN_NAME]" at bounding box center [454, 255] width 120 height 14
click at [229, 353] on span "Sponsorships 0" at bounding box center [218, 351] width 73 height 14
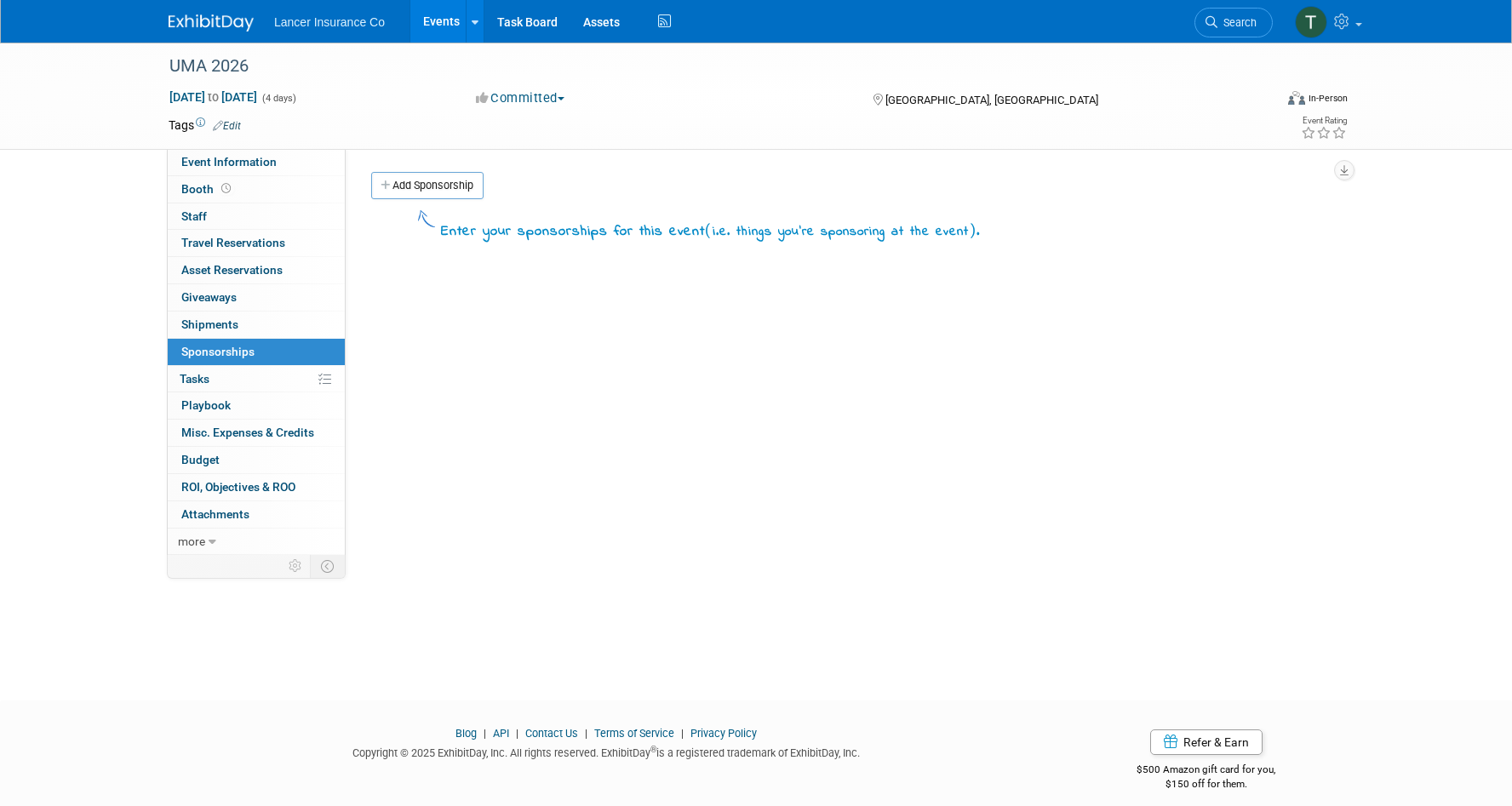
click at [445, 169] on div "Product Group: Bus Event Website: Edit https://motorcoachexpo.com/ Event Venue …" at bounding box center [843, 351] width 997 height 406
click at [445, 173] on link "Add Sponsorship" at bounding box center [427, 185] width 112 height 27
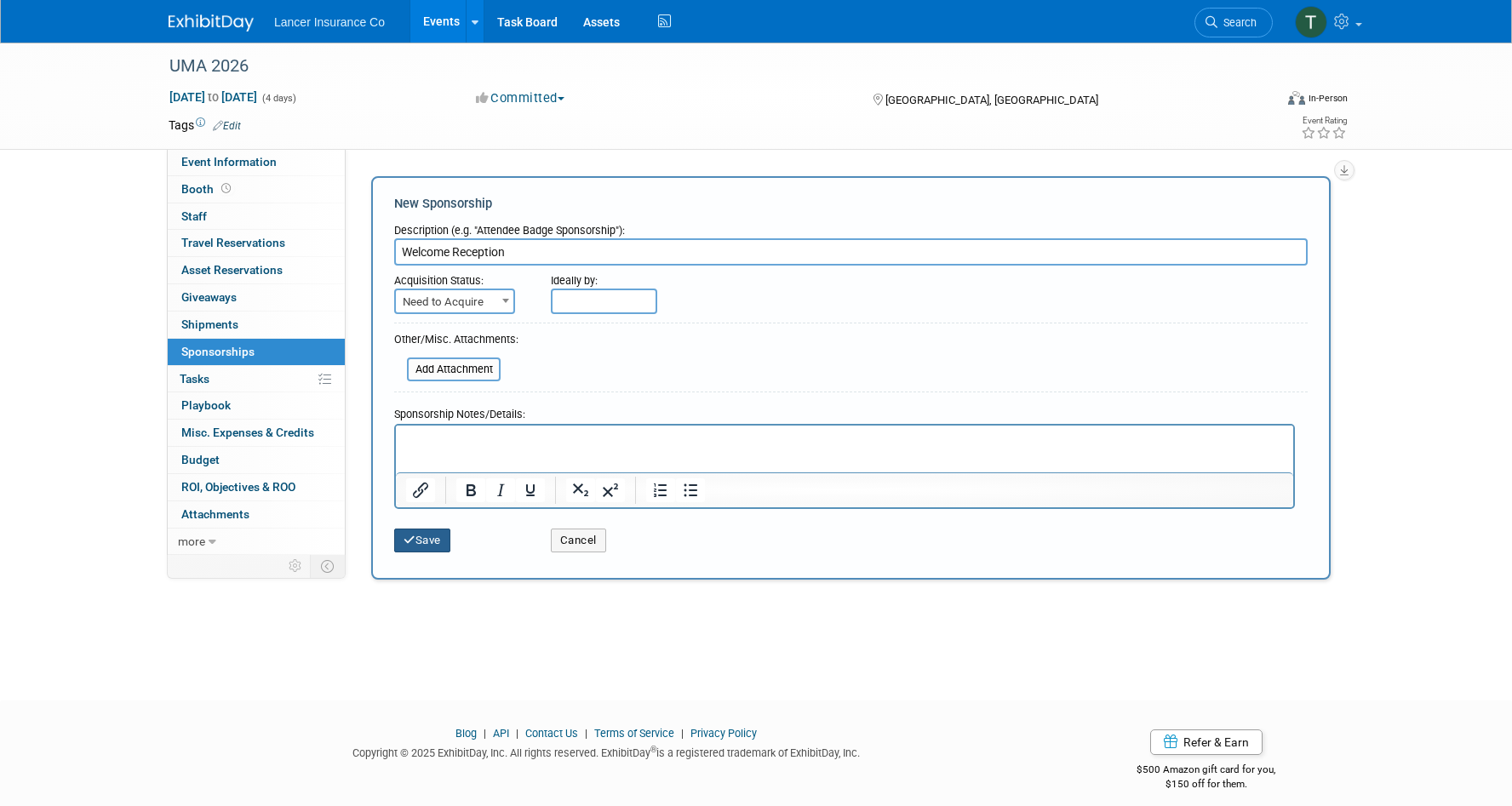
type input "Welcome Reception"
click at [420, 537] on button "Save" at bounding box center [422, 541] width 57 height 24
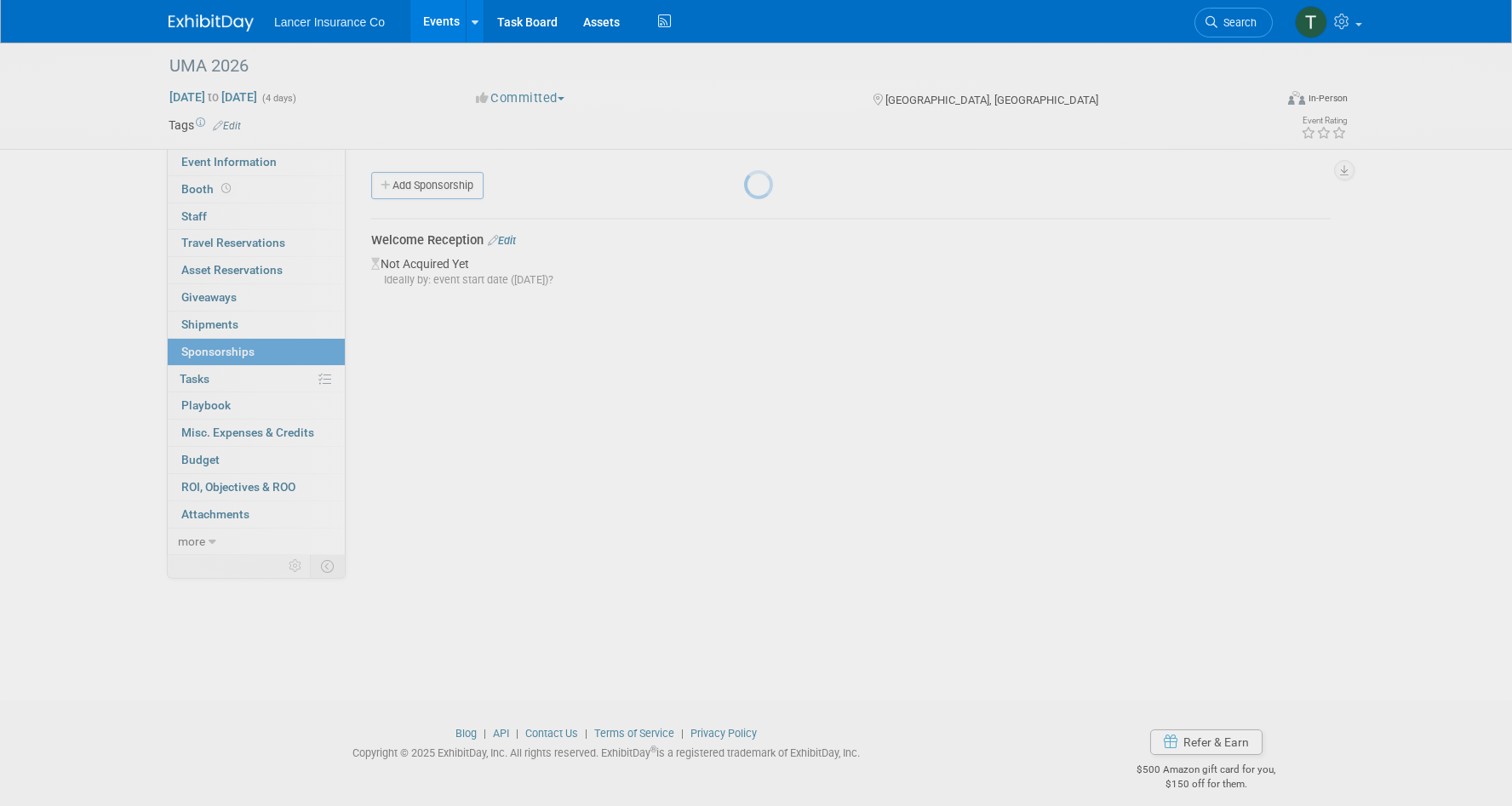
scroll to position [14, 0]
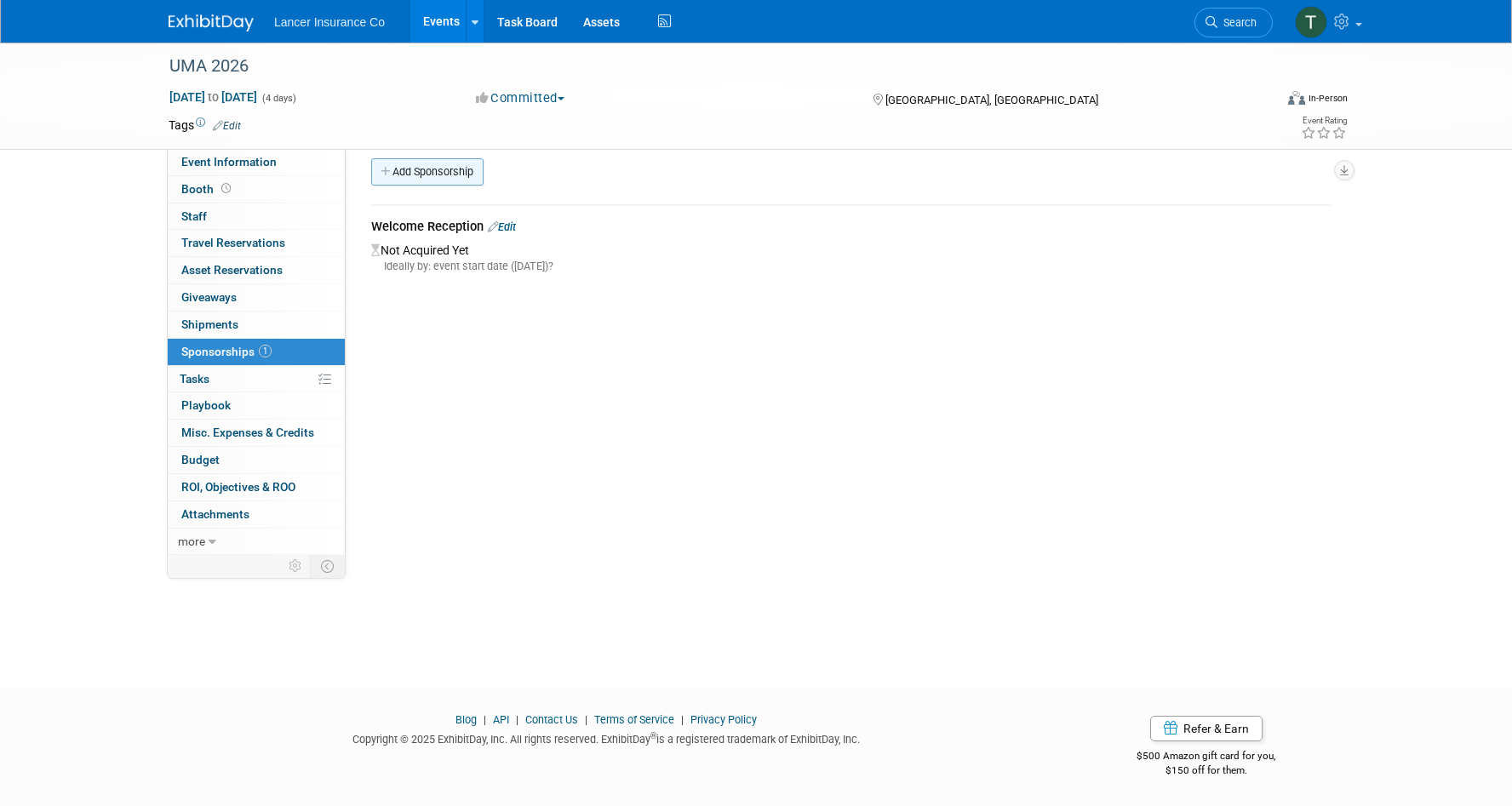
click at [411, 175] on link "Add Sponsorship" at bounding box center [427, 172] width 112 height 27
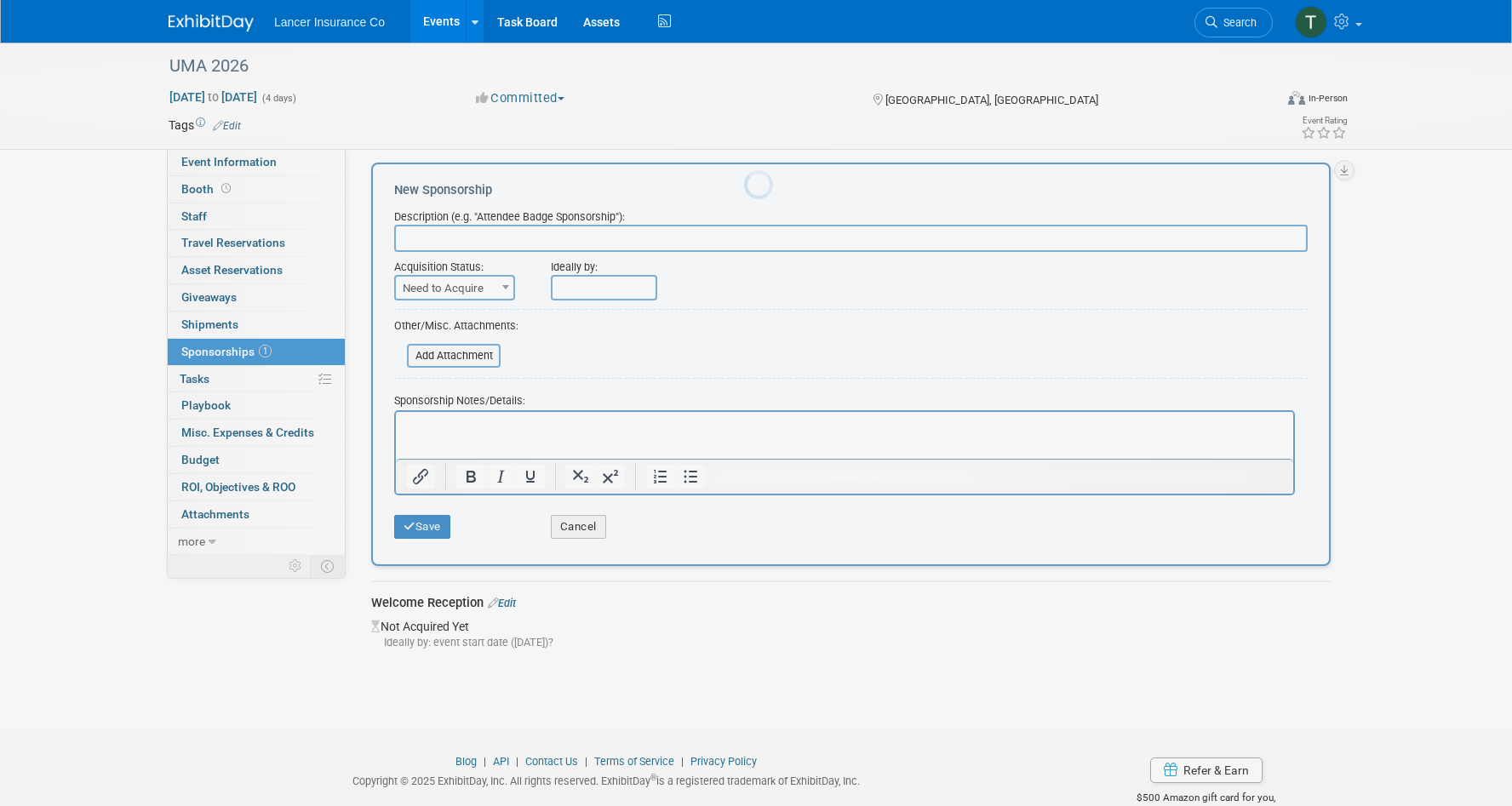
scroll to position [0, 0]
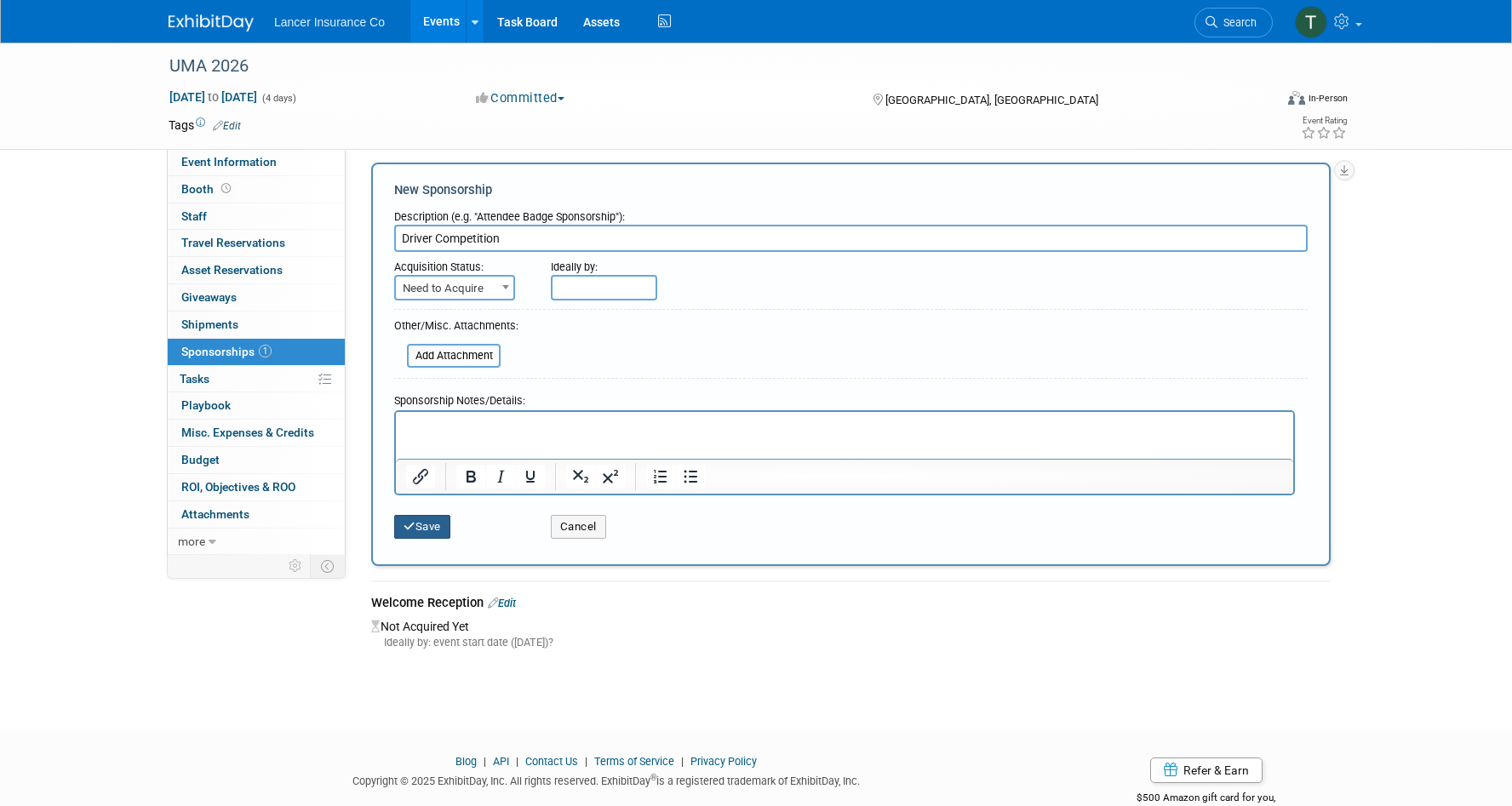
type input "Driver Competition"
click at [420, 528] on button "Save" at bounding box center [422, 527] width 57 height 24
